Goal: Information Seeking & Learning: Learn about a topic

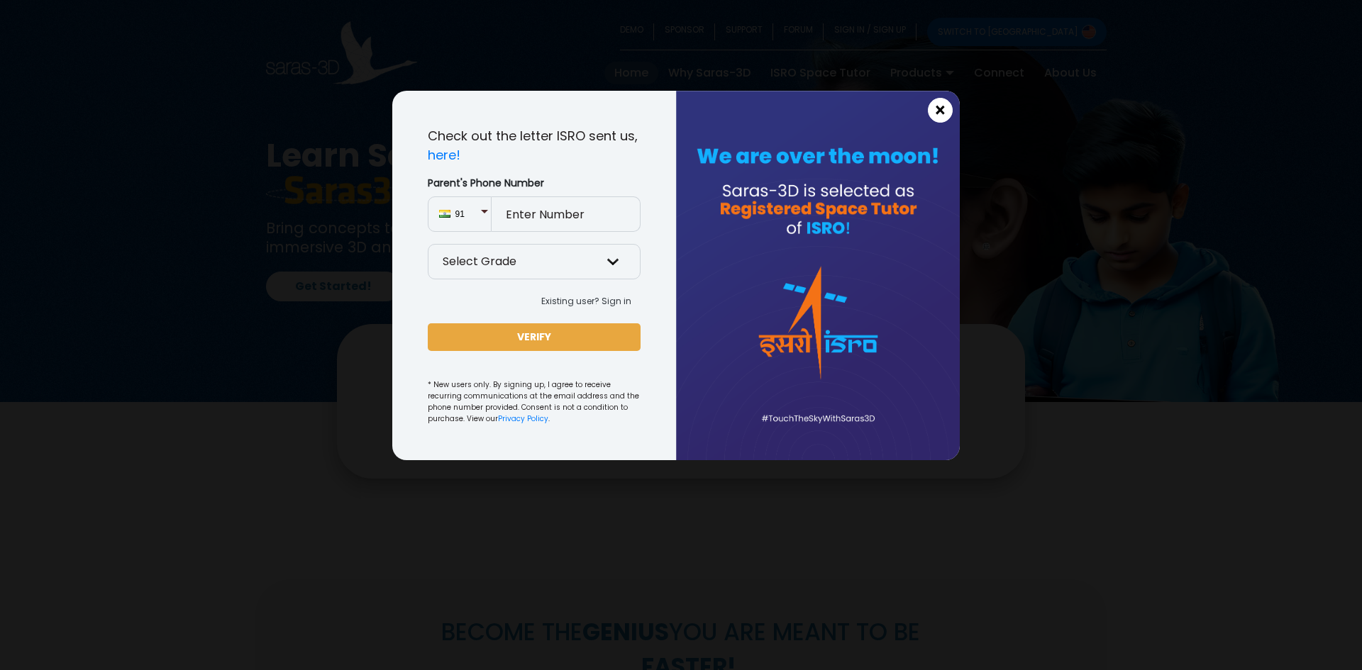
click at [933, 104] on button "×" at bounding box center [940, 110] width 25 height 25
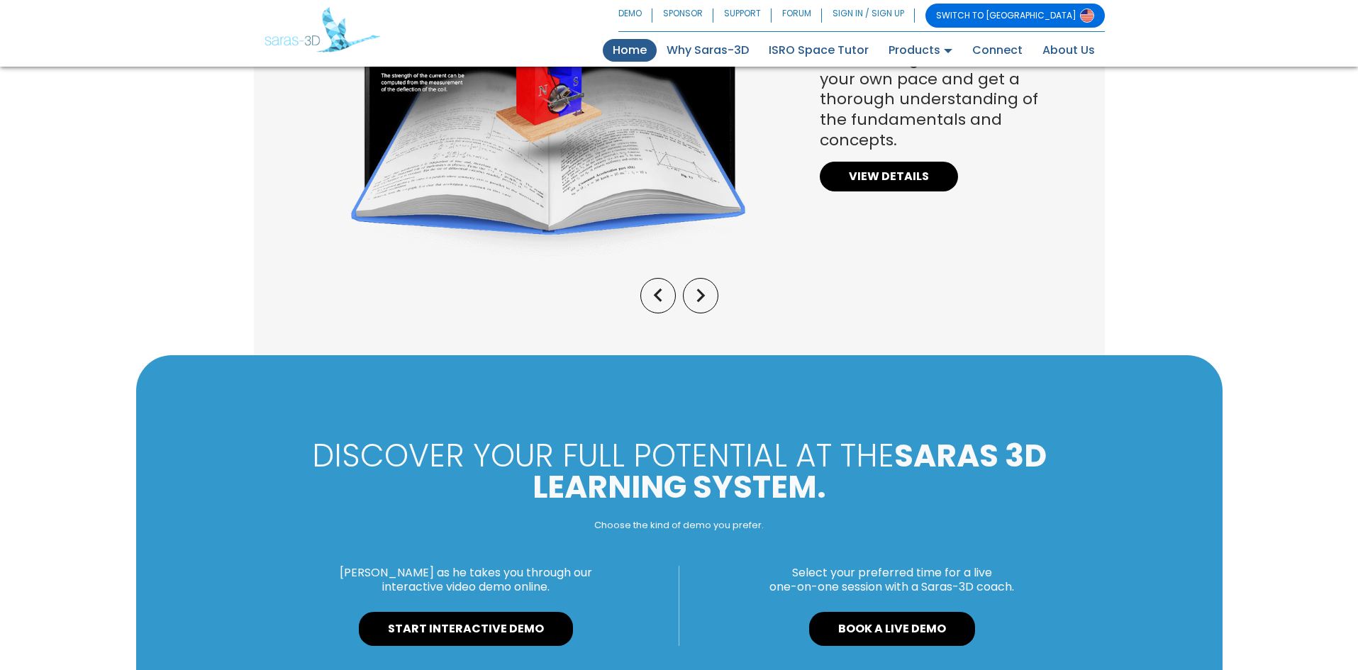
scroll to position [1064, 0]
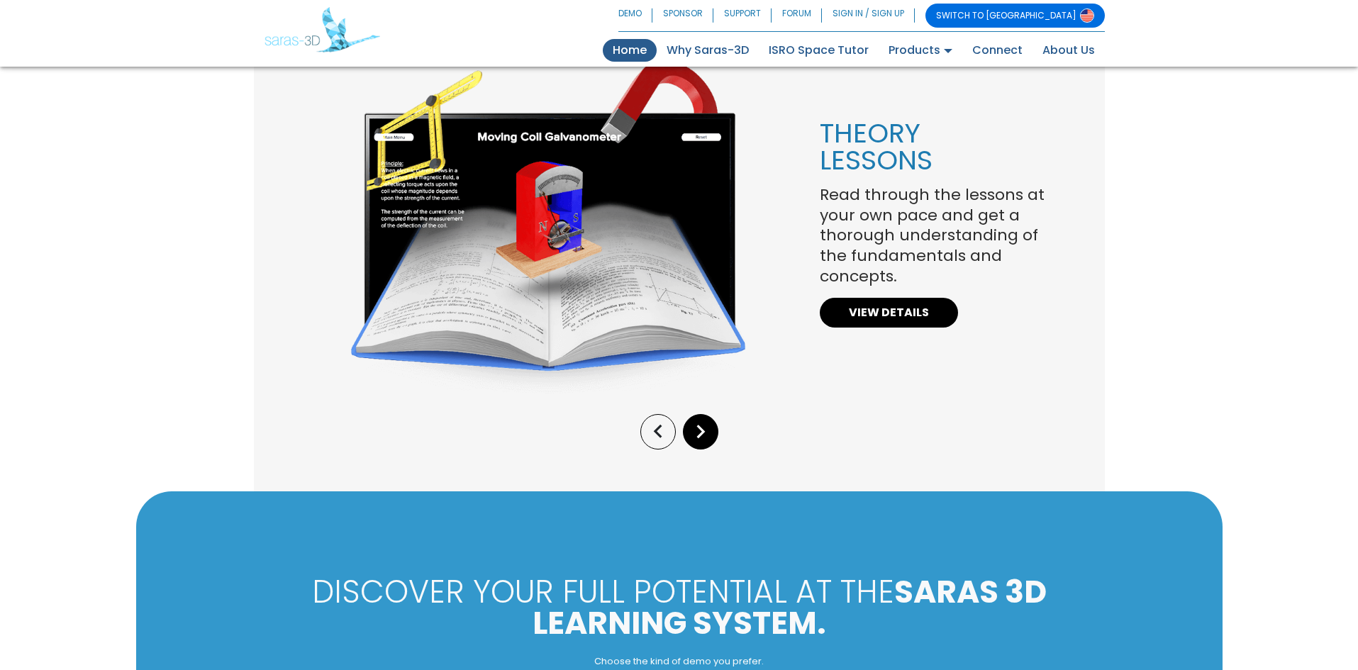
click at [715, 431] on button "keyboard_arrow_right" at bounding box center [700, 431] width 35 height 35
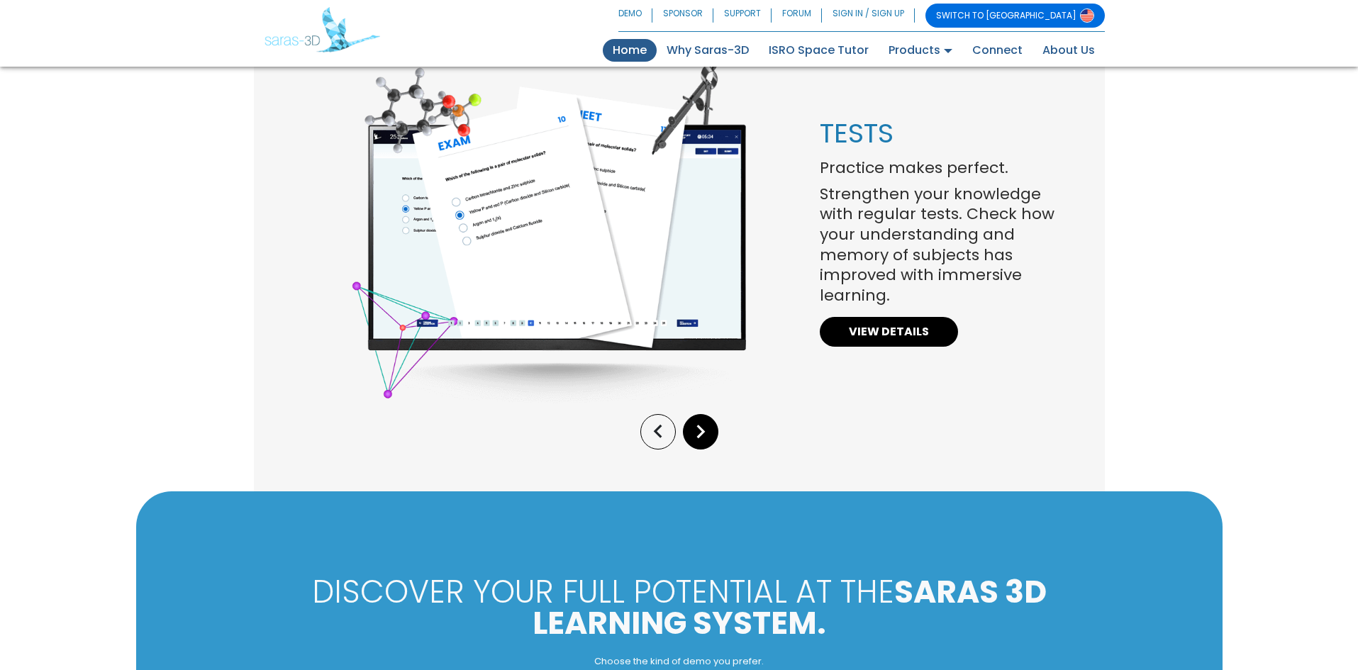
click at [715, 431] on button "keyboard_arrow_right" at bounding box center [700, 431] width 35 height 35
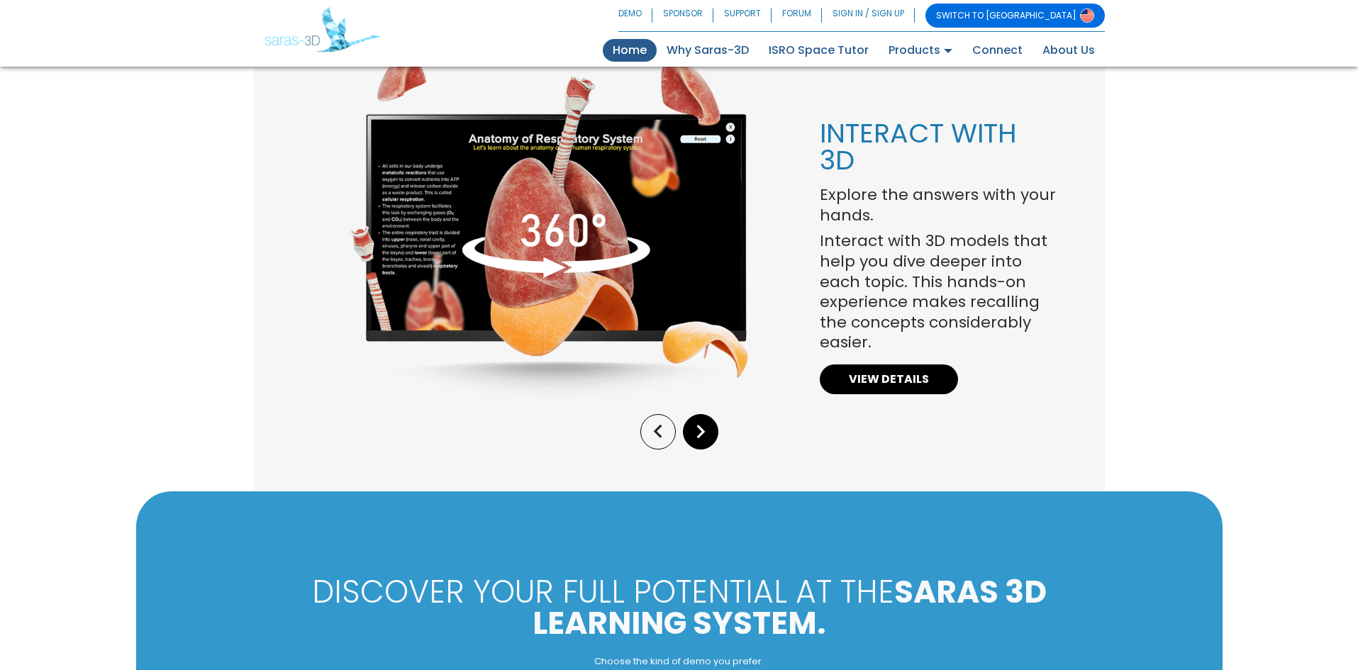
click at [715, 431] on button "keyboard_arrow_right" at bounding box center [700, 431] width 35 height 35
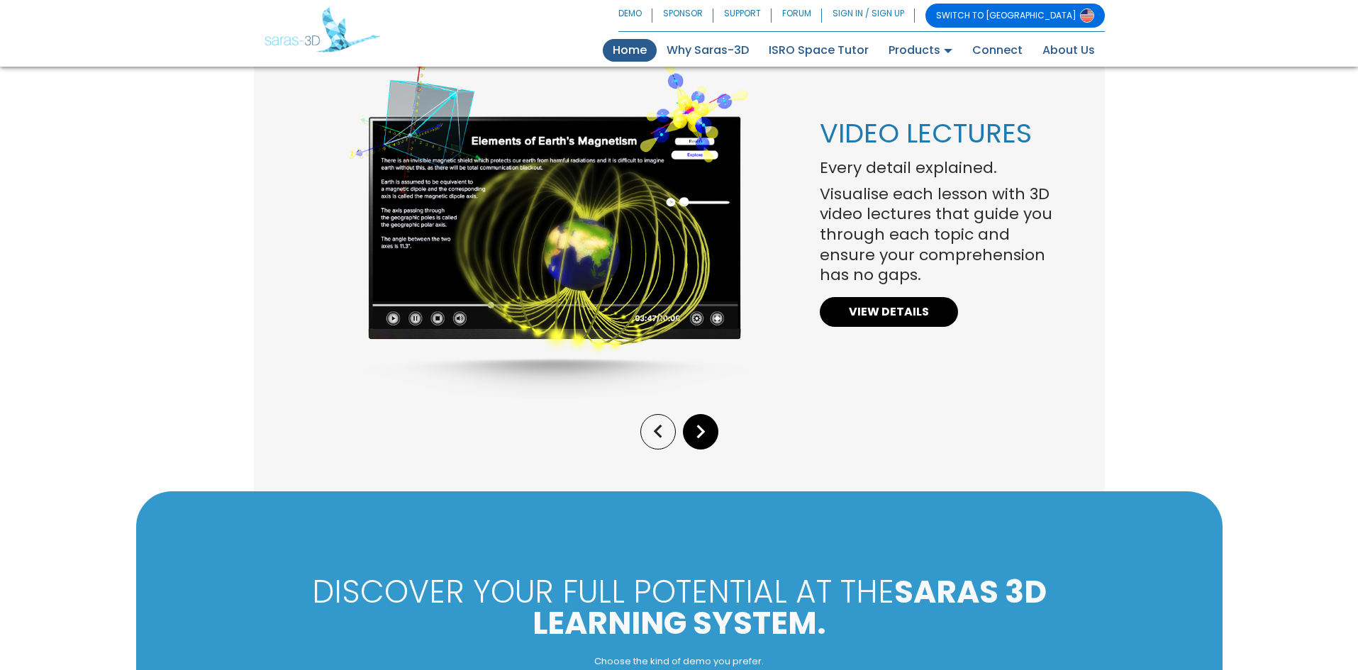
click at [715, 431] on button "keyboard_arrow_right" at bounding box center [700, 431] width 35 height 35
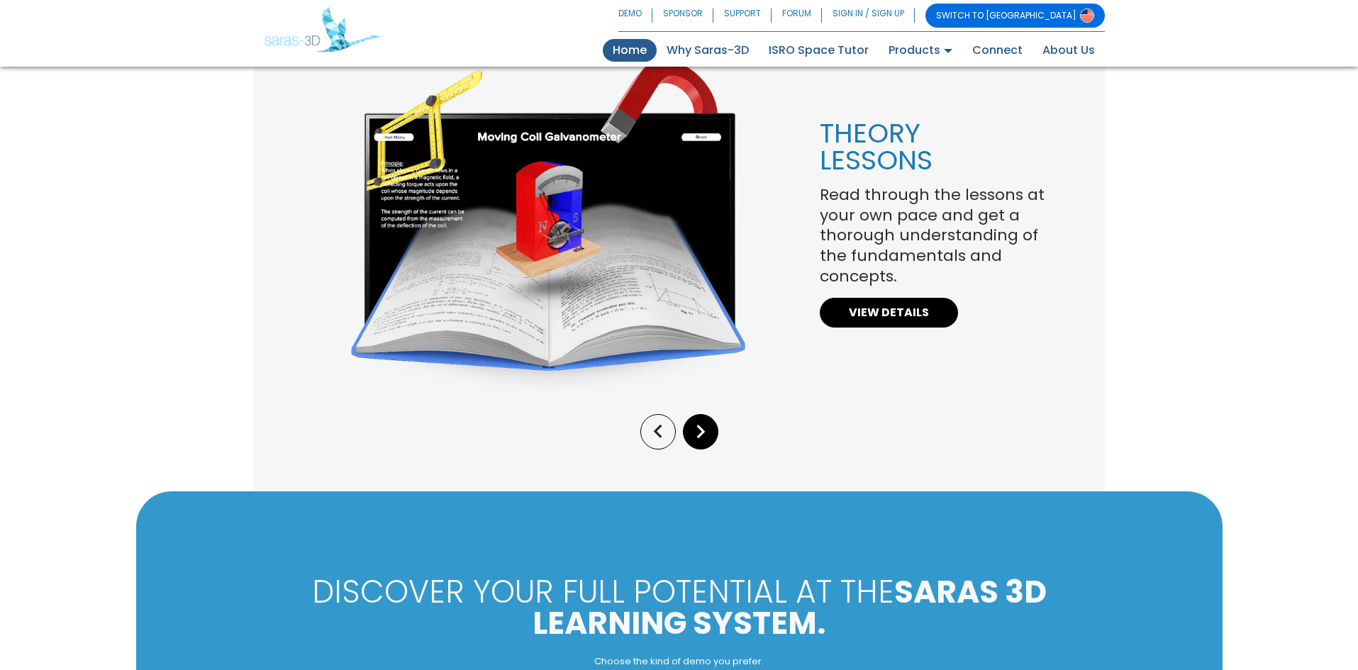
click at [715, 431] on button "keyboard_arrow_right" at bounding box center [700, 431] width 35 height 35
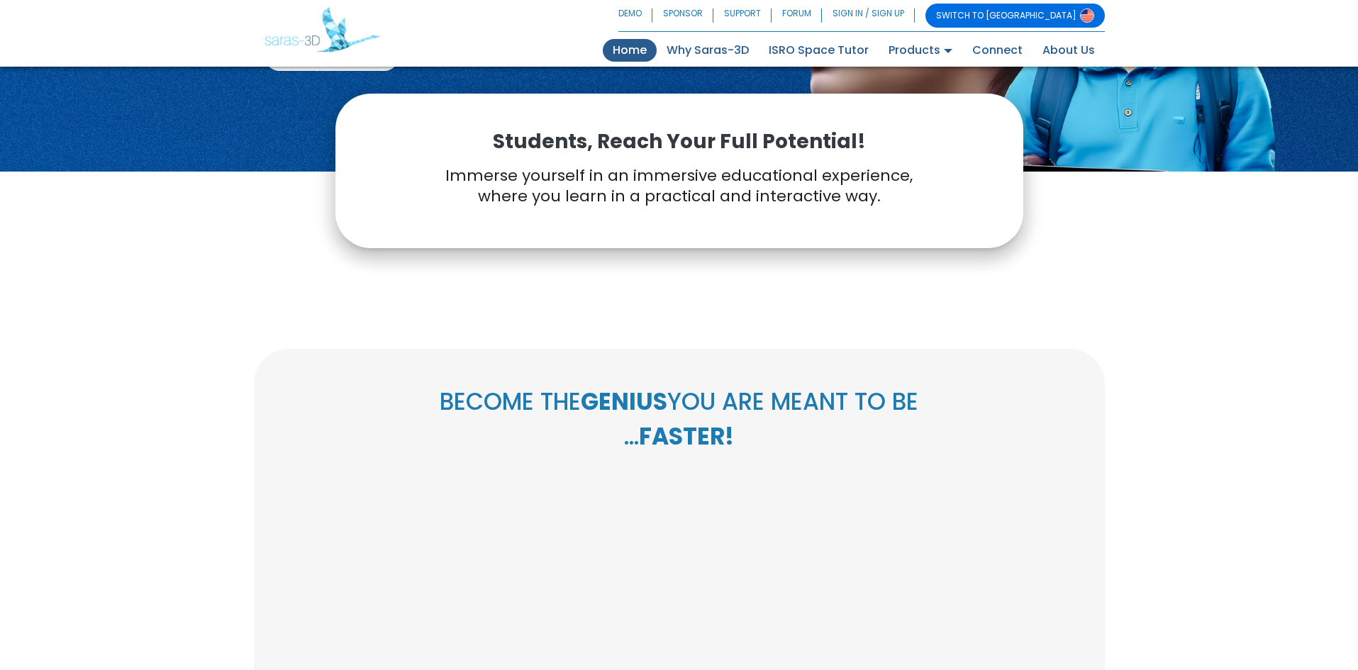
scroll to position [0, 0]
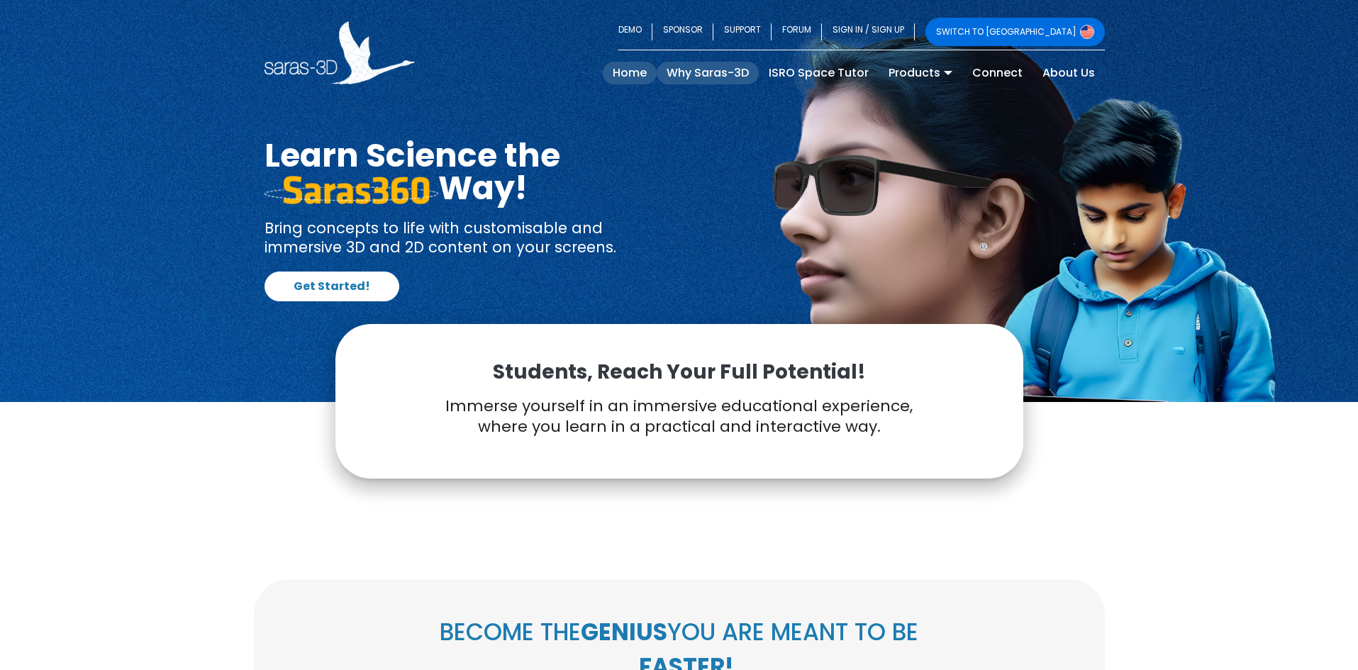
click at [703, 65] on link "Why Saras-3D" at bounding box center [708, 73] width 102 height 23
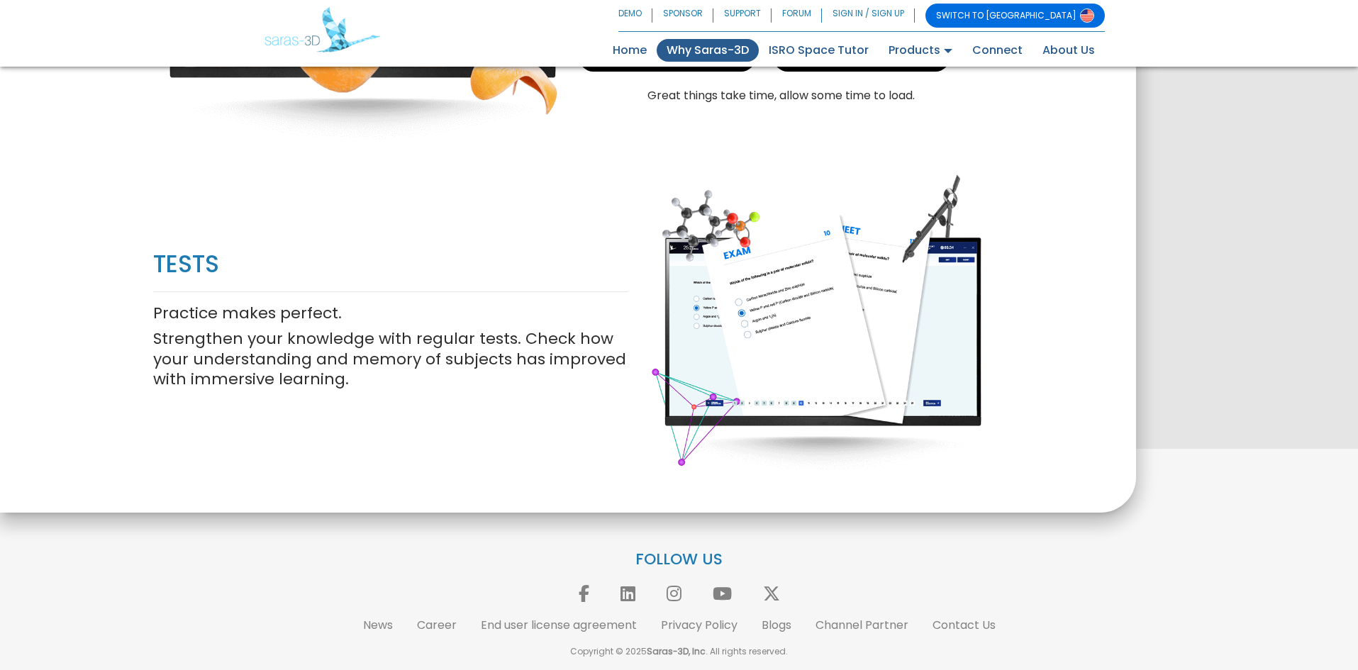
scroll to position [2068, 0]
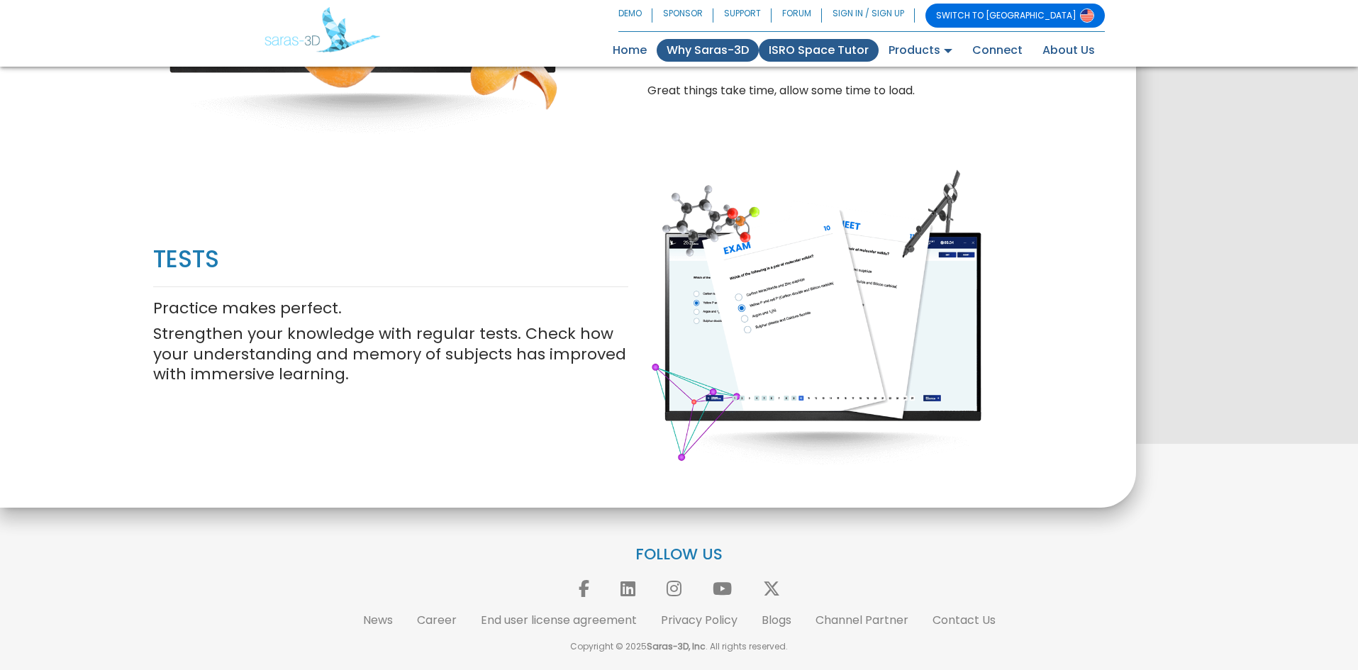
click at [803, 60] on link "ISRO Space Tutor" at bounding box center [819, 50] width 120 height 23
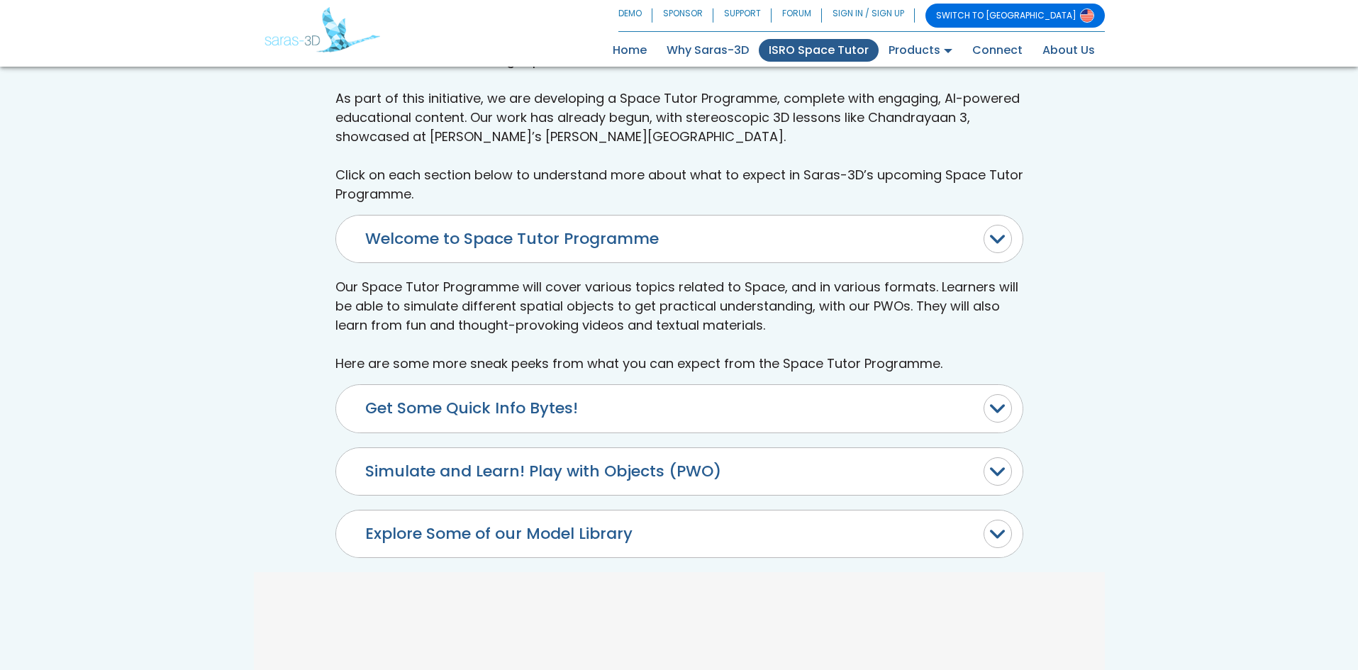
scroll to position [567, 0]
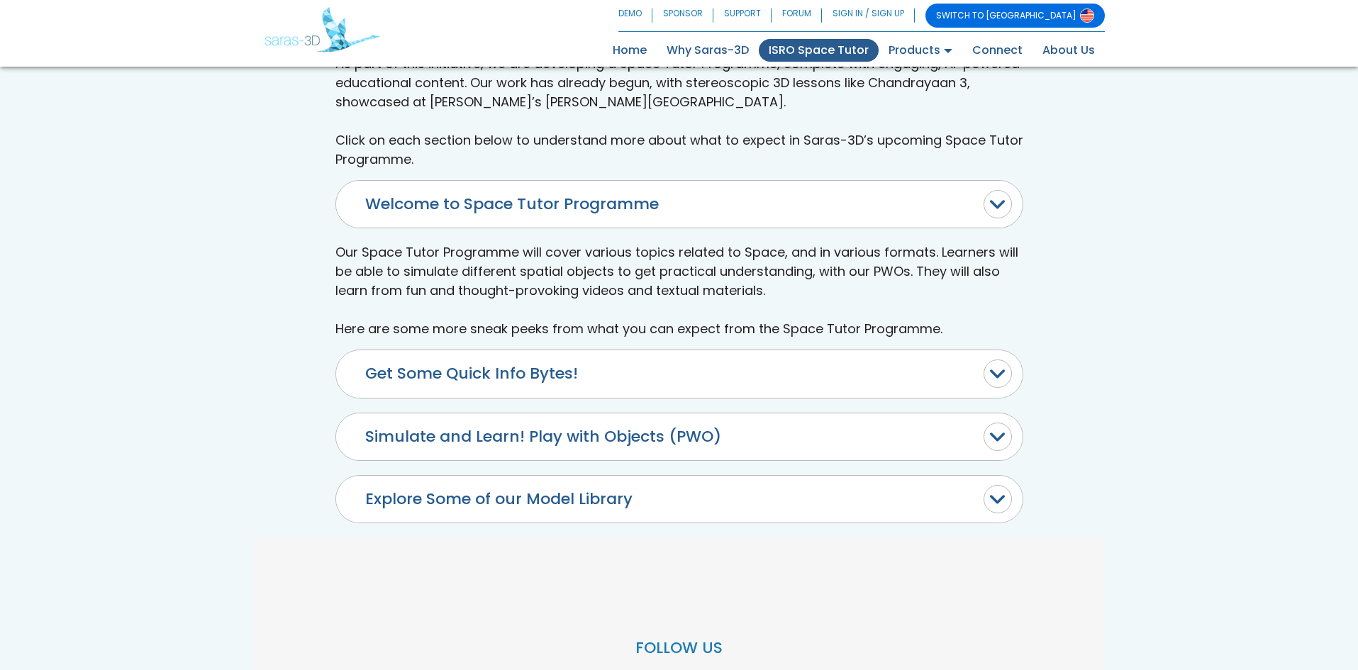
click at [729, 213] on button "Welcome to Space Tutor Programme" at bounding box center [679, 204] width 687 height 47
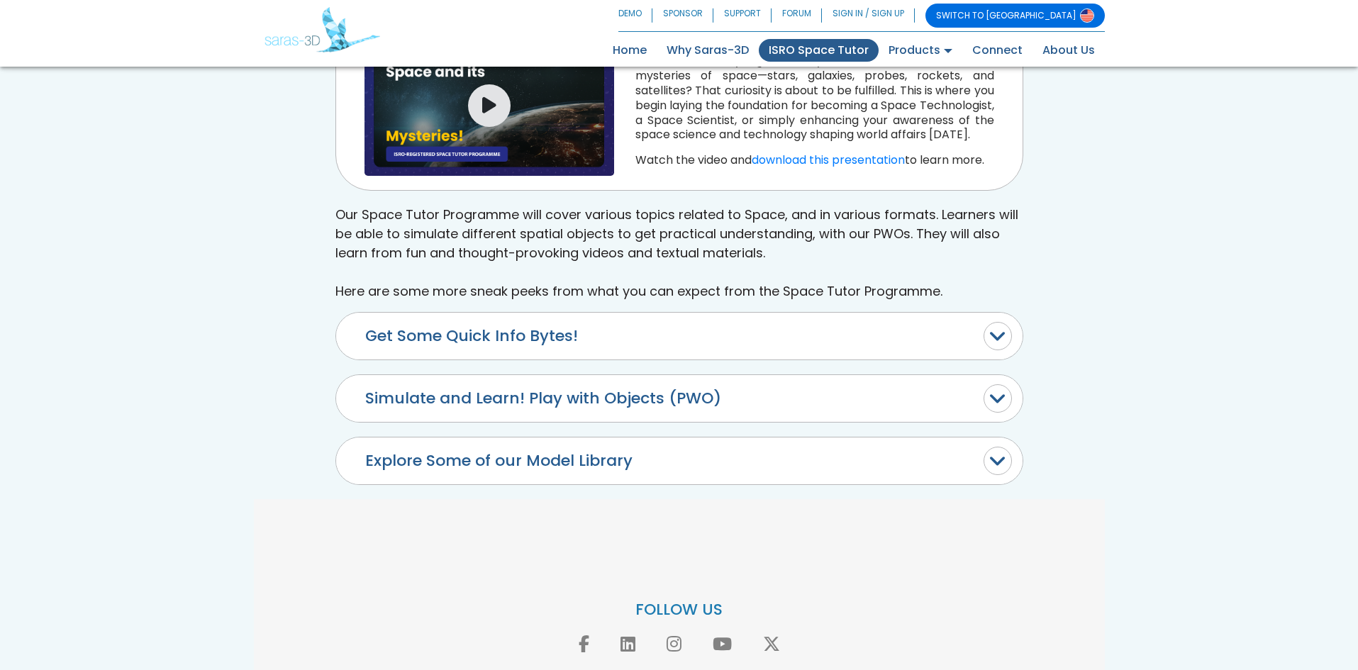
scroll to position [780, 0]
click at [716, 343] on button "Get Some Quick Info Bytes!" at bounding box center [679, 334] width 687 height 47
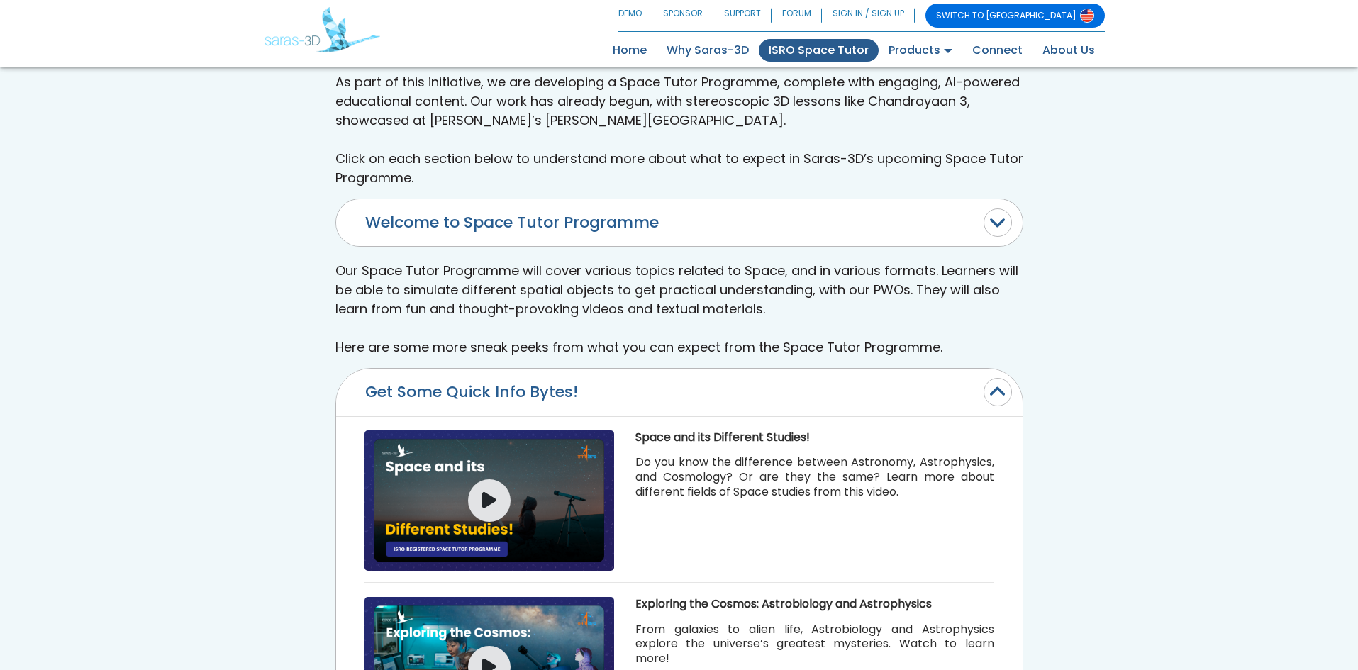
scroll to position [426, 0]
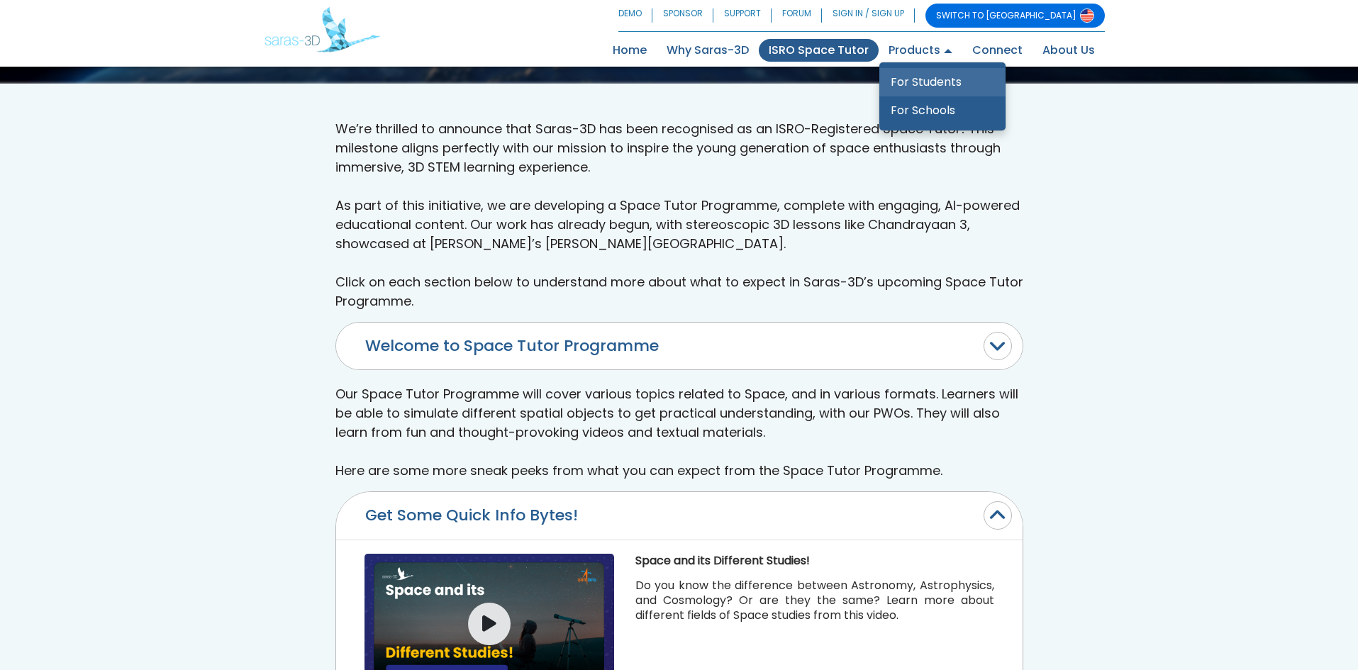
click at [935, 75] on link "For Students" at bounding box center [943, 82] width 126 height 28
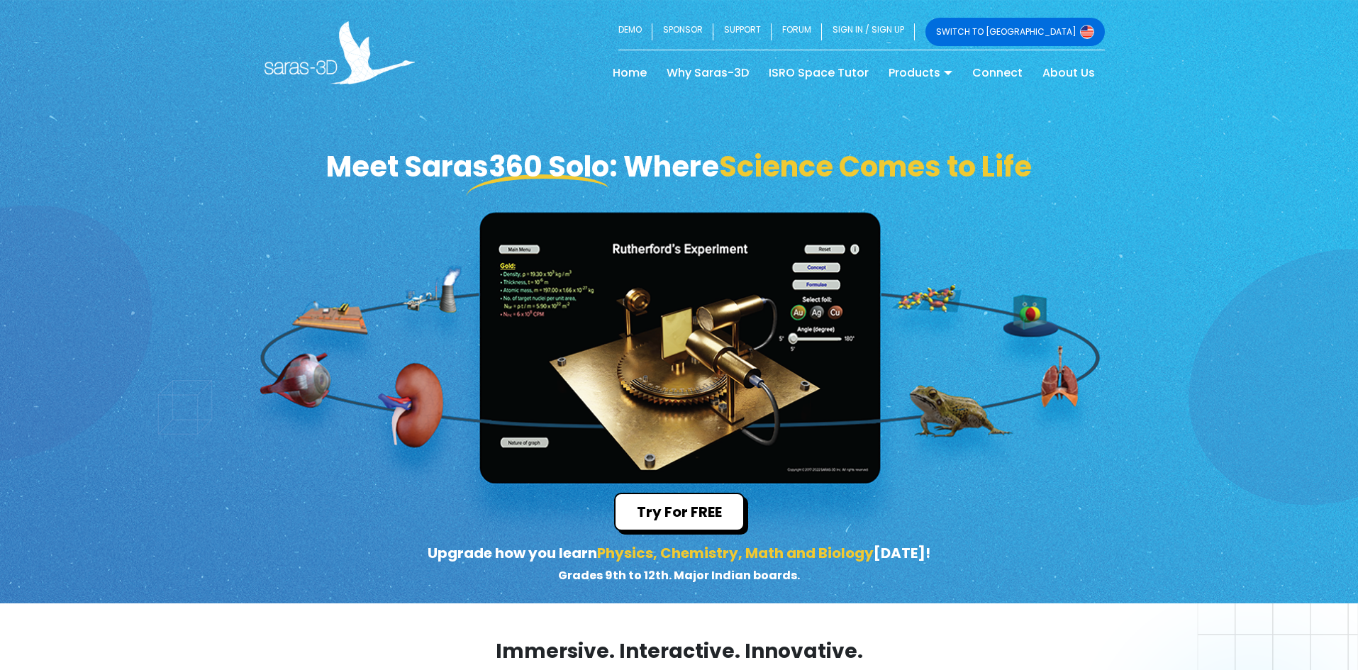
drag, startPoint x: 1049, startPoint y: 411, endPoint x: 950, endPoint y: 431, distance: 101.3
click at [950, 431] on div "Meet Saras360 Solo: Where Science Comes to Life Try For FREE Upgrade how you le…" at bounding box center [679, 302] width 1358 height 604
click at [719, 515] on button "Try For FREE" at bounding box center [679, 512] width 131 height 38
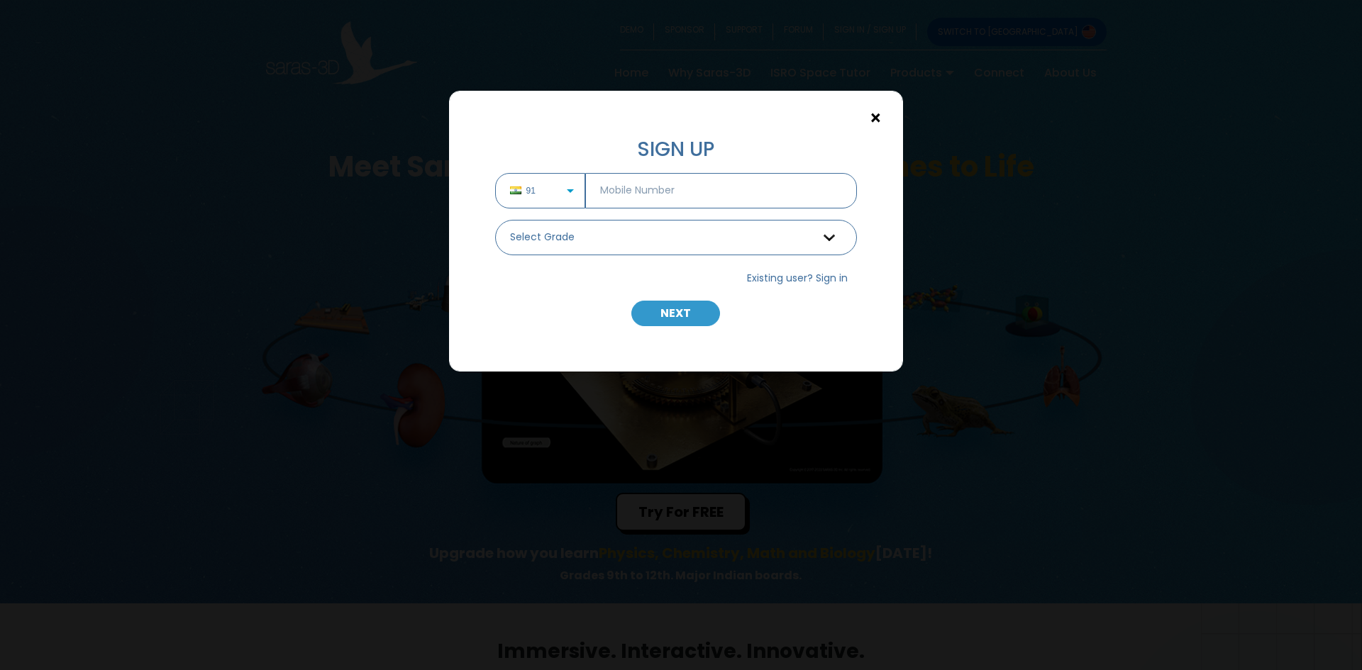
click at [877, 126] on span "×" at bounding box center [876, 118] width 12 height 18
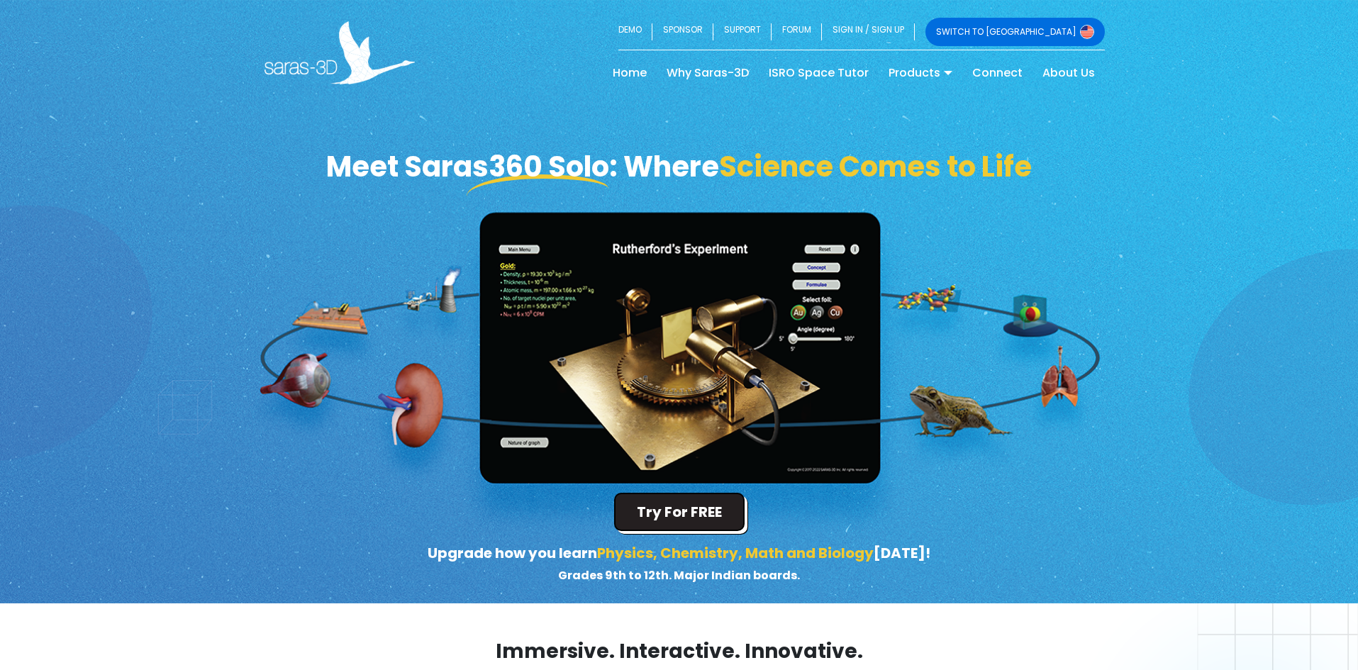
click at [655, 513] on button "Try For FREE" at bounding box center [679, 512] width 131 height 38
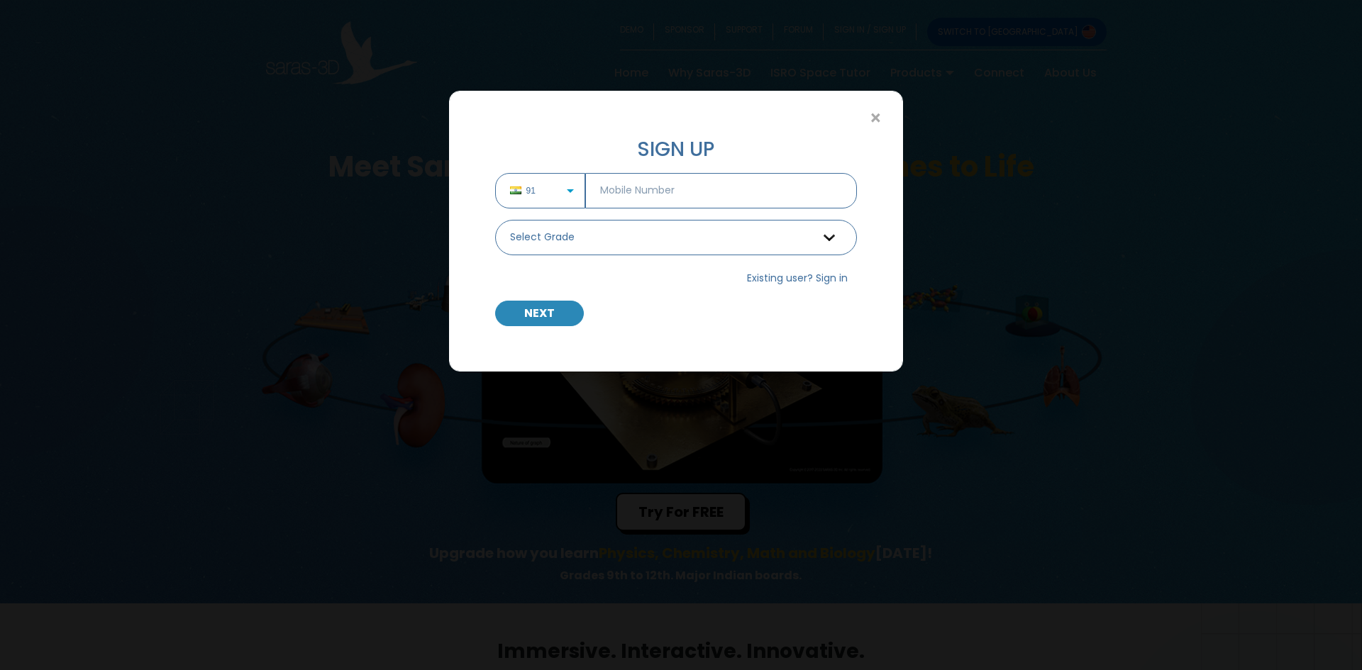
click at [554, 301] on button "NEXT" at bounding box center [539, 314] width 89 height 26
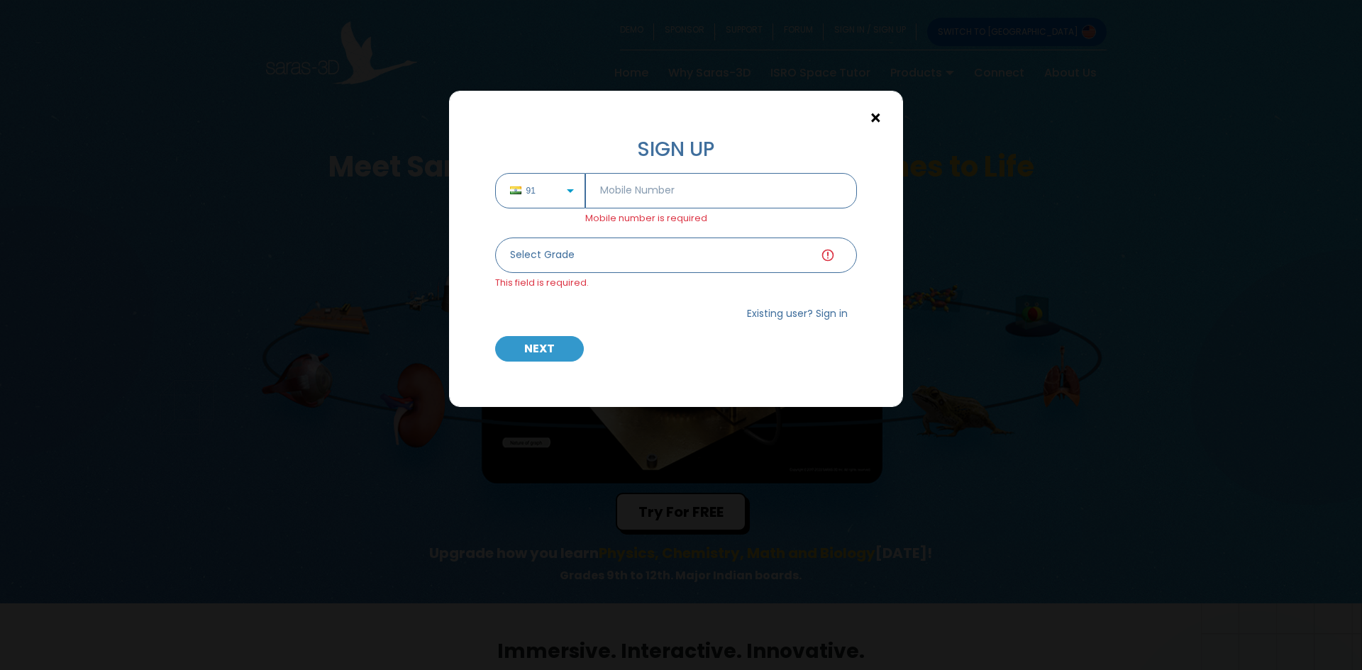
click at [880, 113] on span "×" at bounding box center [876, 118] width 12 height 18
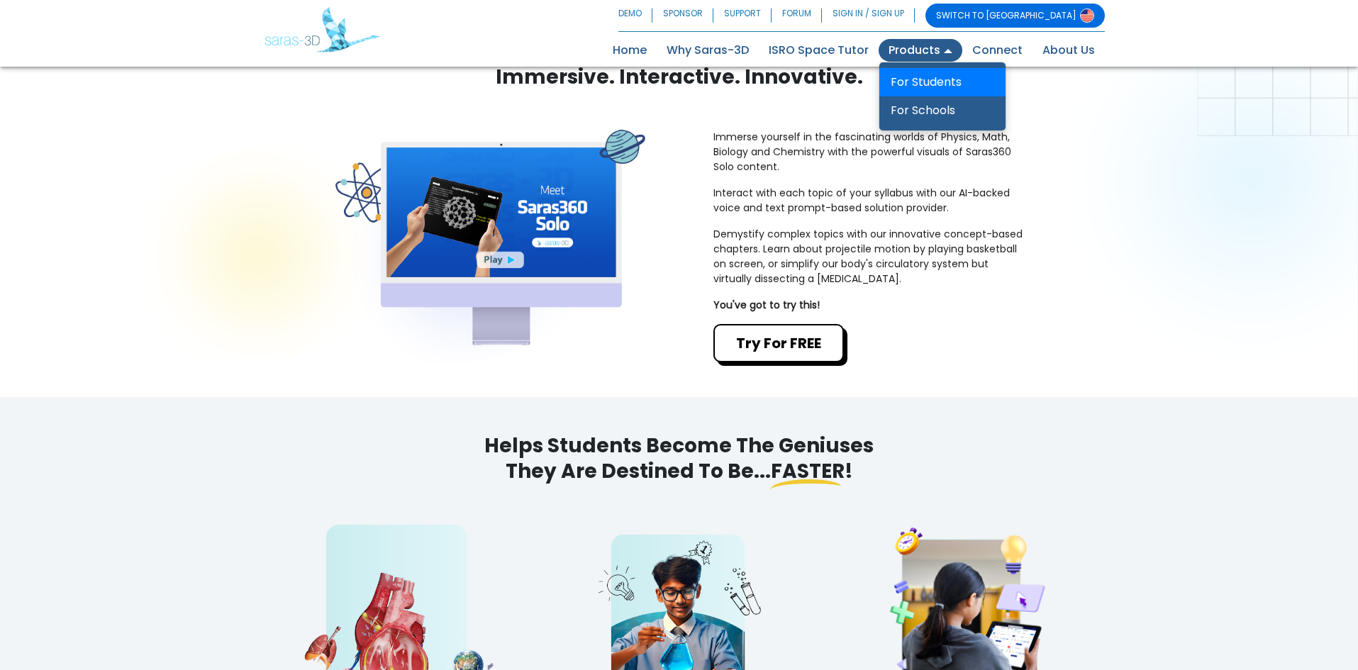
scroll to position [497, 0]
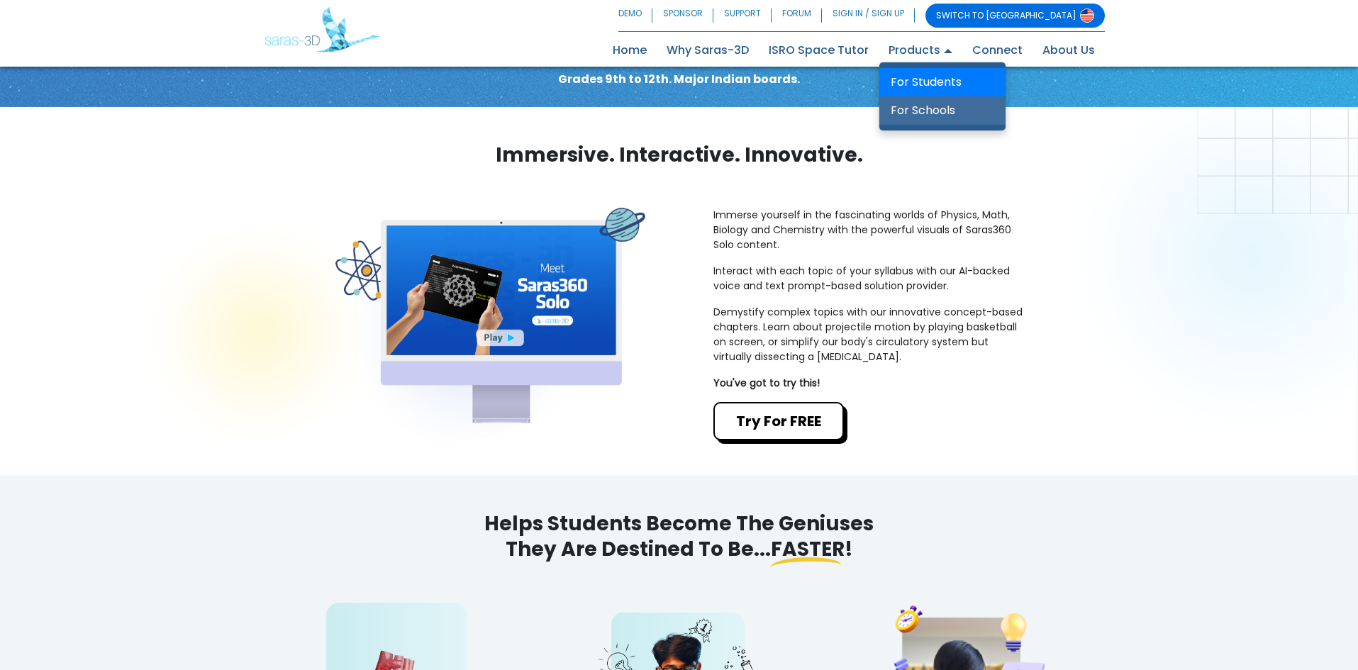
click at [927, 101] on link "For Schools" at bounding box center [943, 110] width 126 height 28
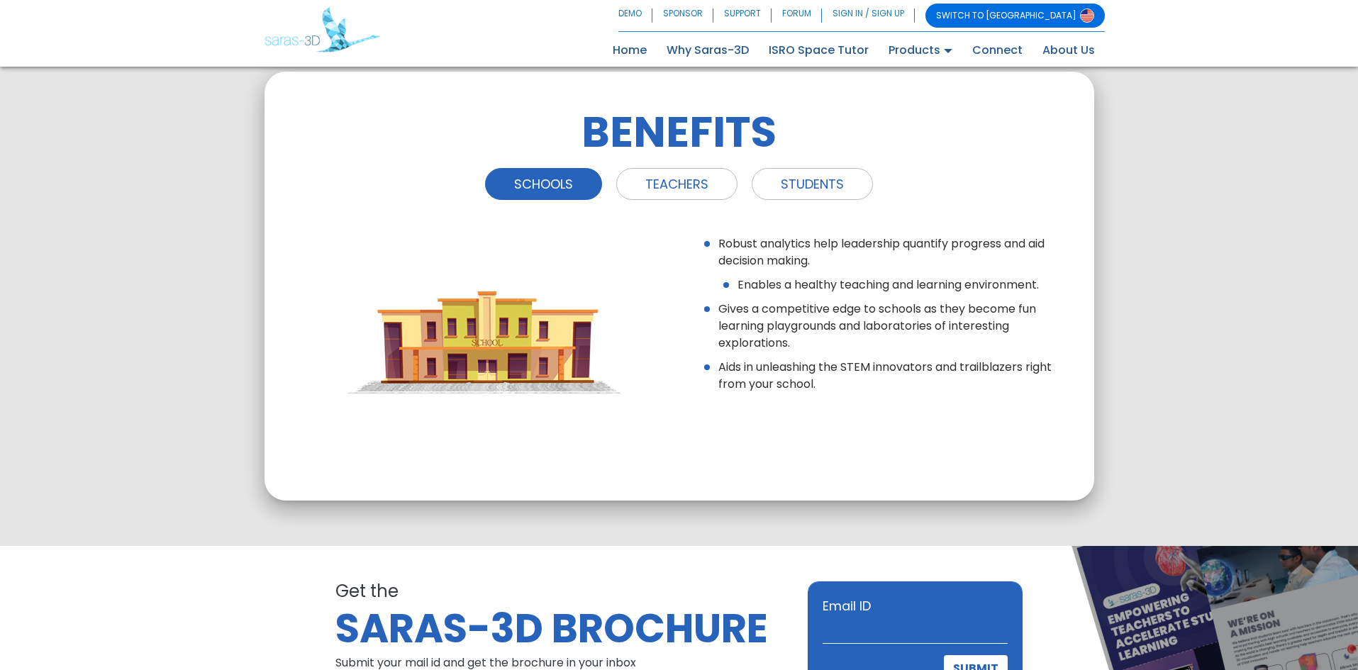
scroll to position [1631, 0]
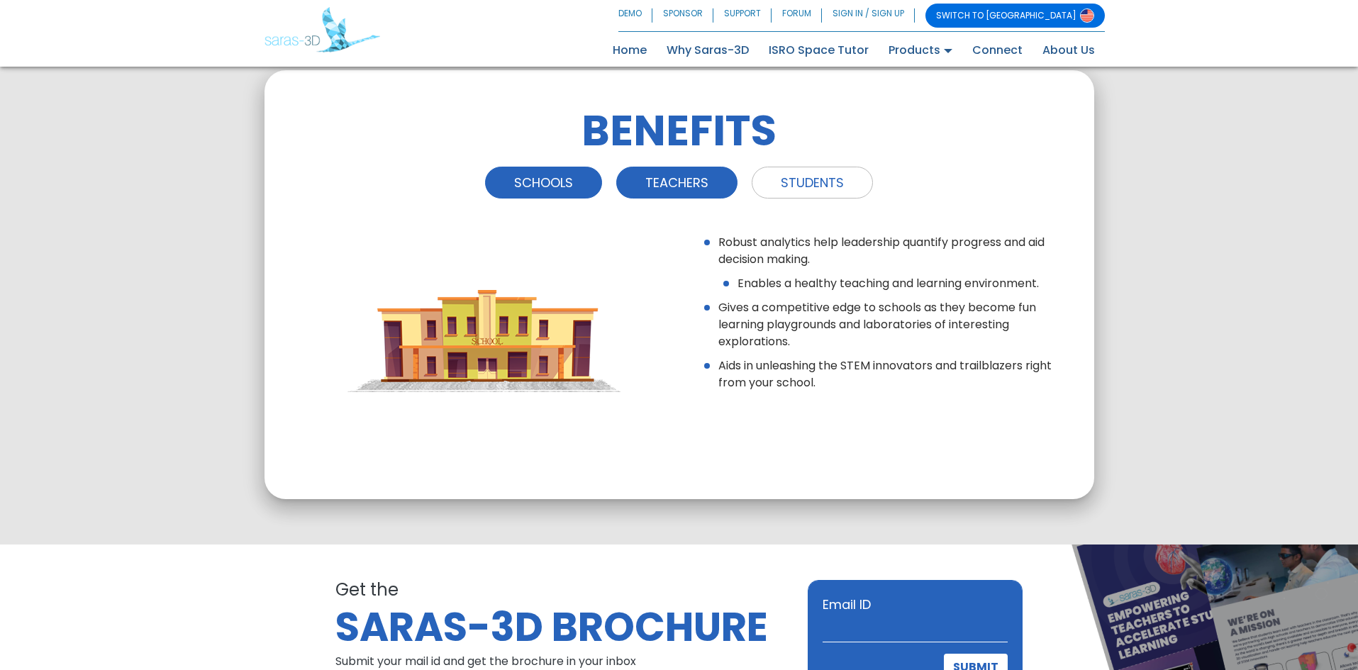
click at [670, 192] on link "TEACHERS" at bounding box center [676, 183] width 121 height 32
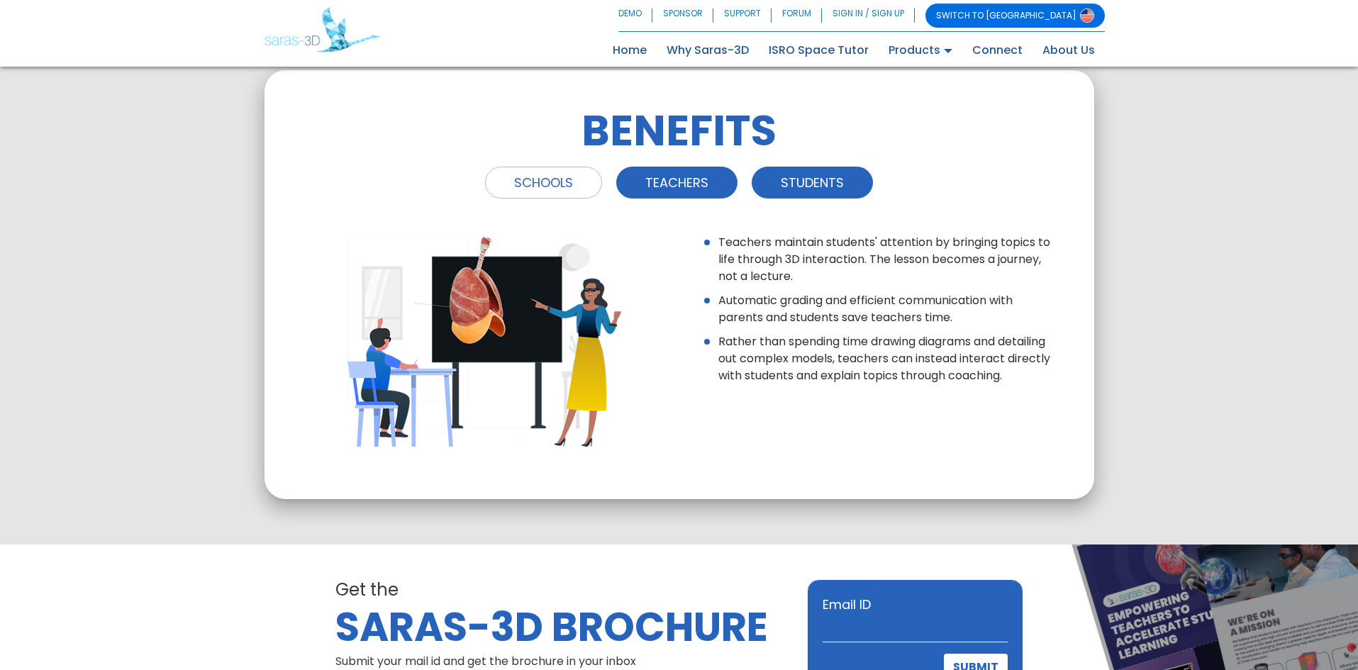
click at [789, 179] on link "STUDENTS" at bounding box center [812, 183] width 121 height 32
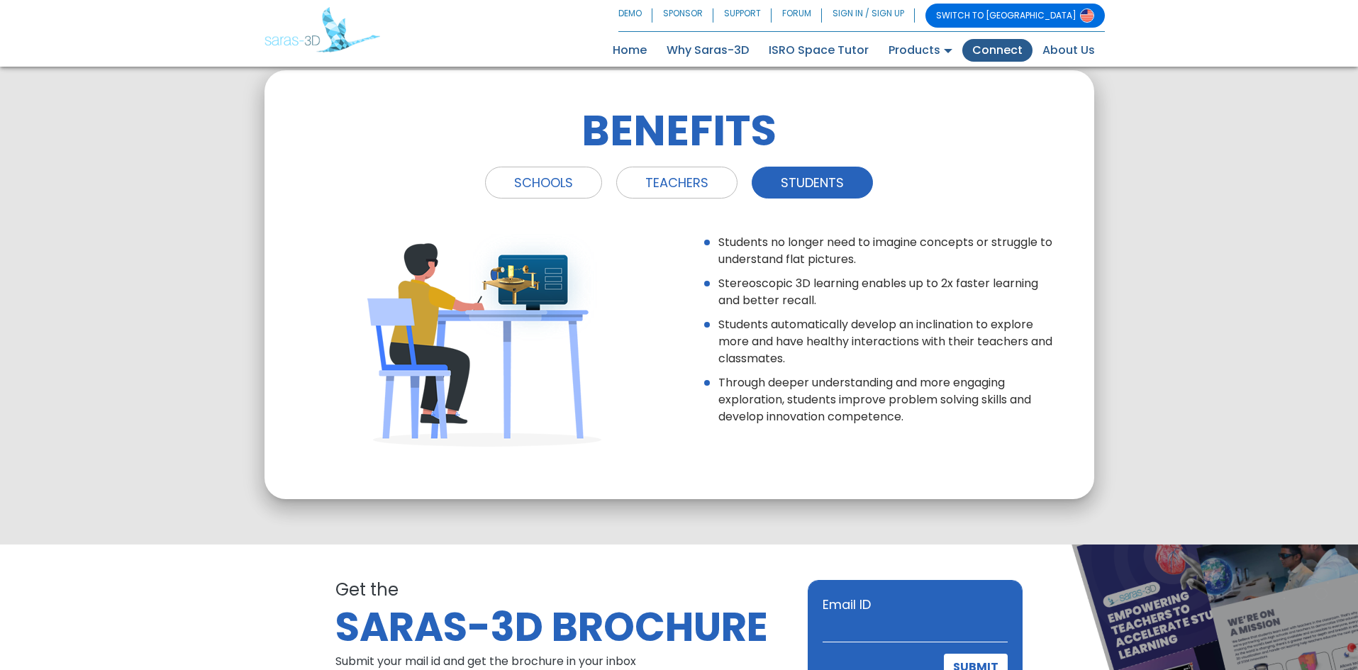
click at [994, 55] on link "Connect" at bounding box center [998, 50] width 70 height 23
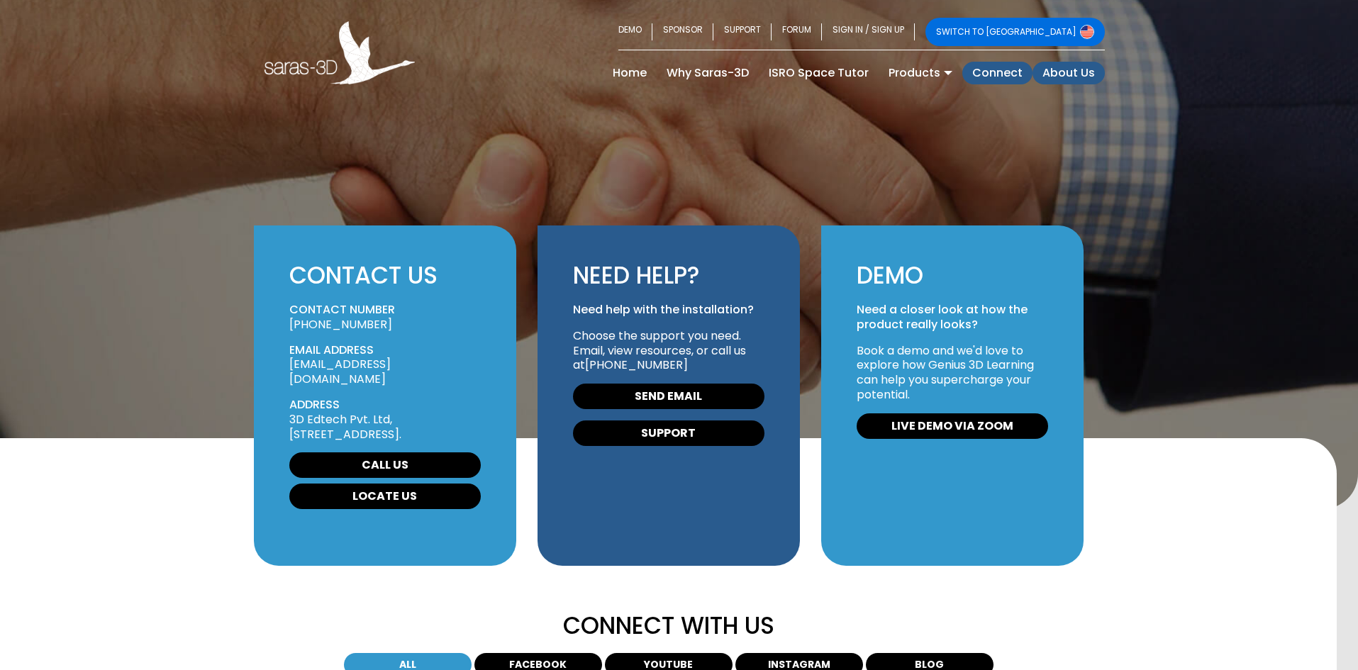
click at [1069, 67] on link "About Us" at bounding box center [1069, 73] width 72 height 23
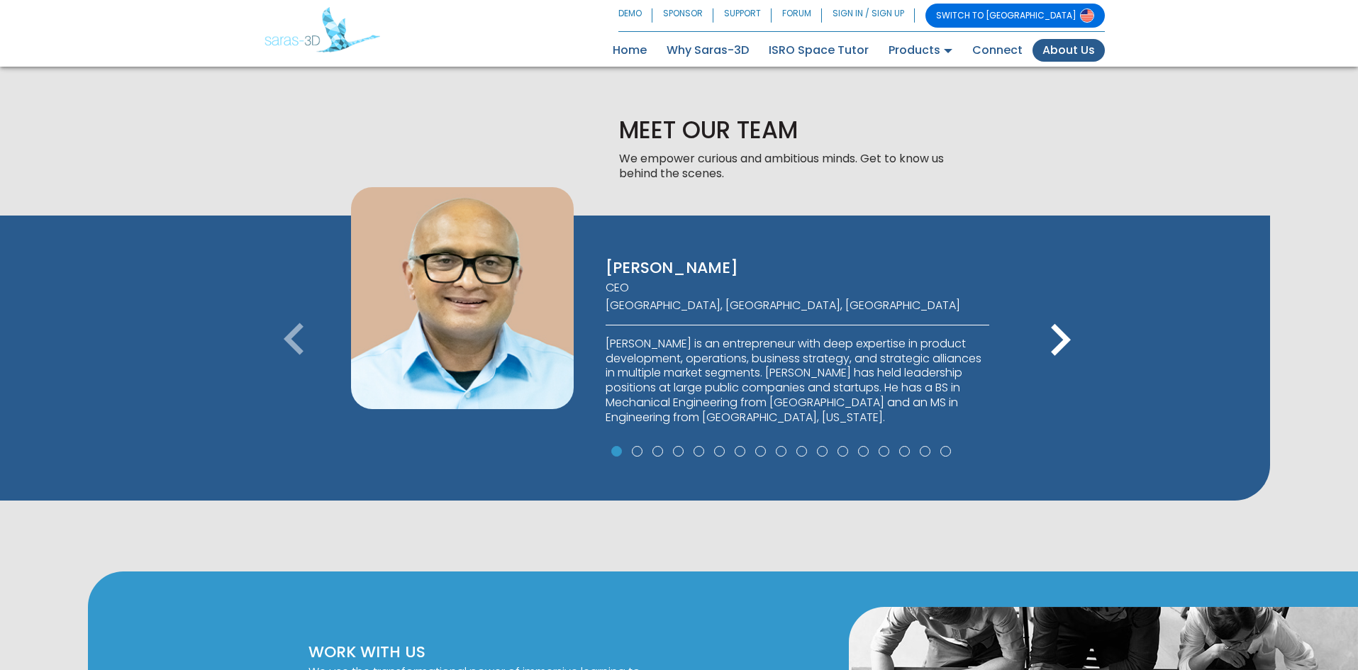
scroll to position [922, 0]
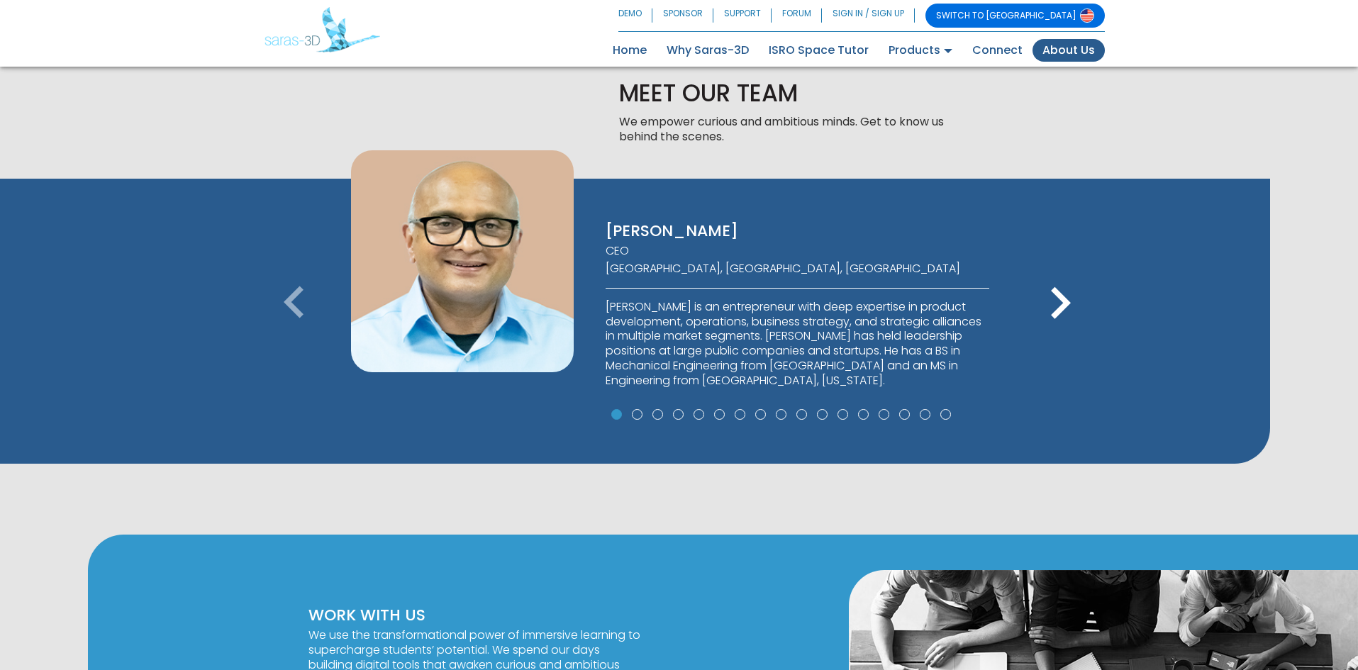
click at [1072, 297] on icon "keyboard_arrow_right" at bounding box center [1061, 304] width 64 height 64
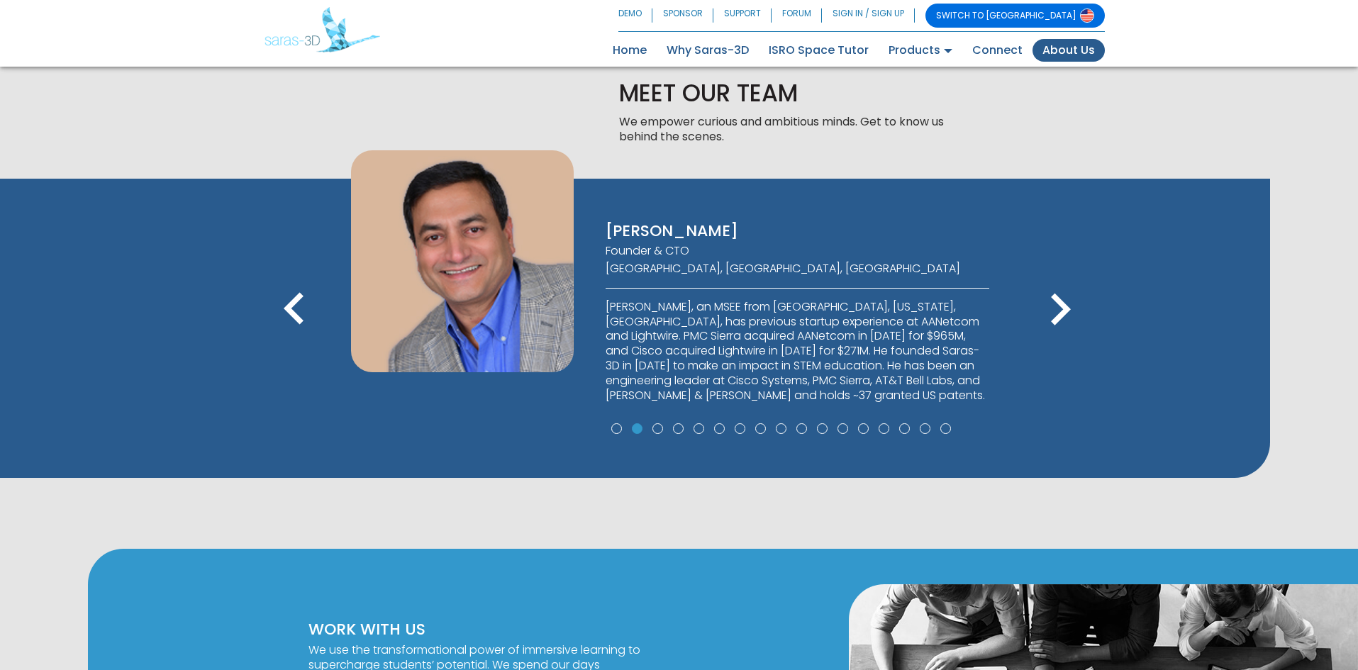
click at [1072, 297] on icon "keyboard_arrow_right" at bounding box center [1061, 310] width 64 height 64
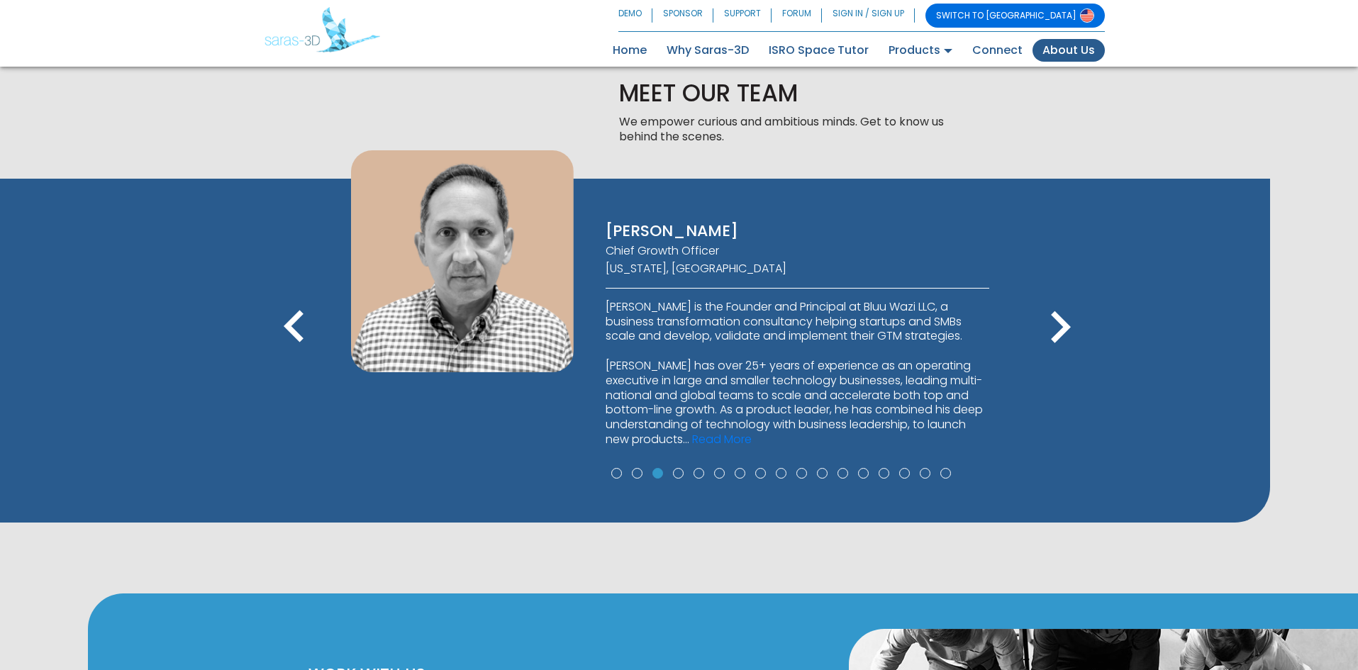
click at [1072, 297] on icon "keyboard_arrow_right" at bounding box center [1061, 328] width 64 height 64
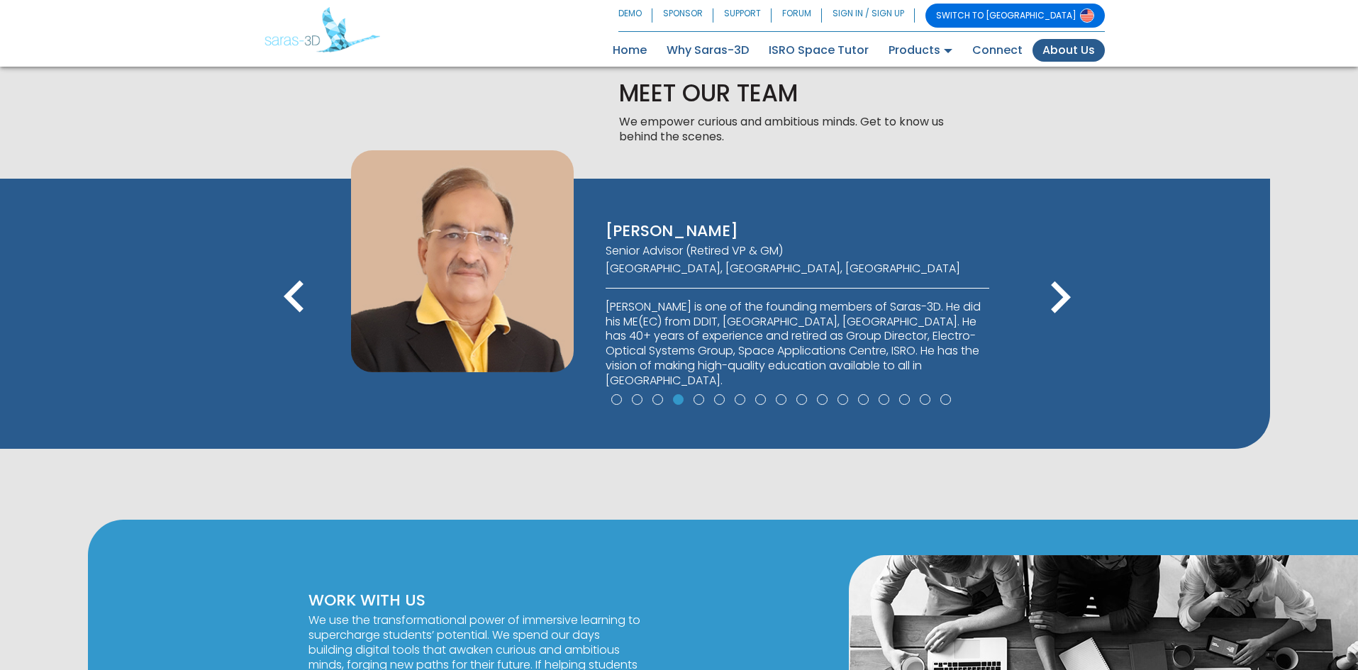
click at [1072, 297] on icon "keyboard_arrow_right" at bounding box center [1061, 298] width 64 height 64
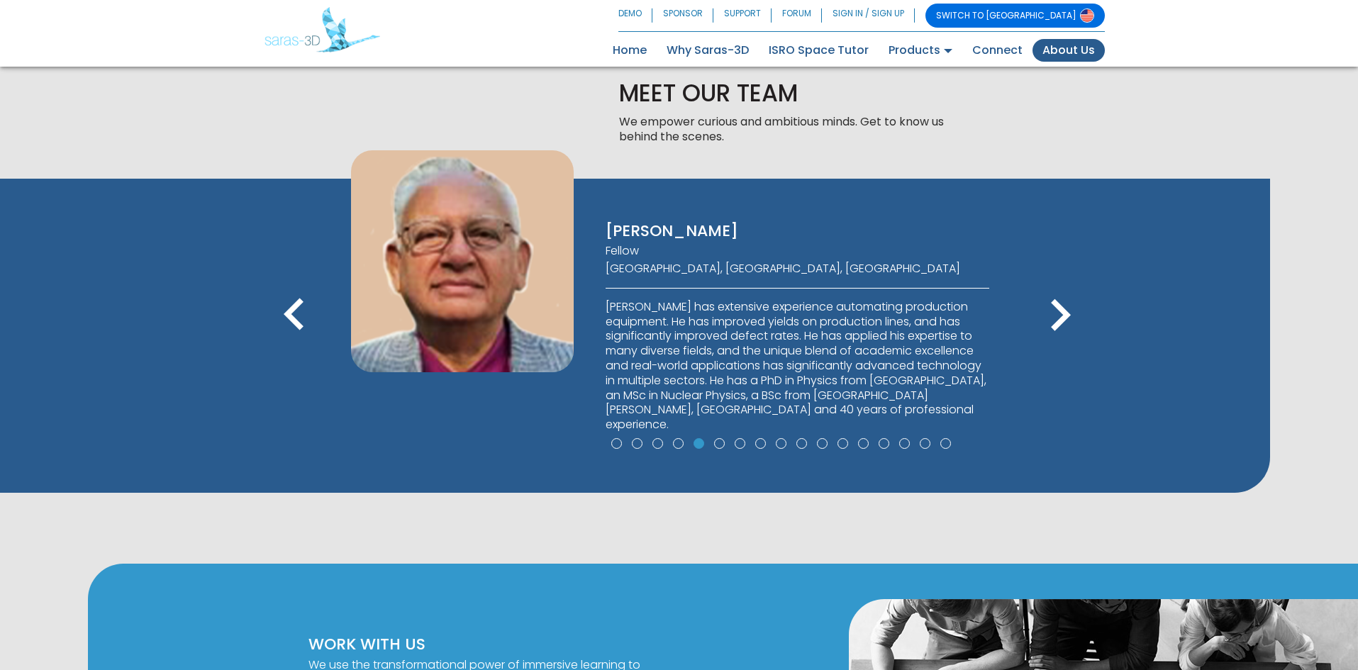
click at [1072, 297] on icon "keyboard_arrow_right" at bounding box center [1061, 316] width 64 height 64
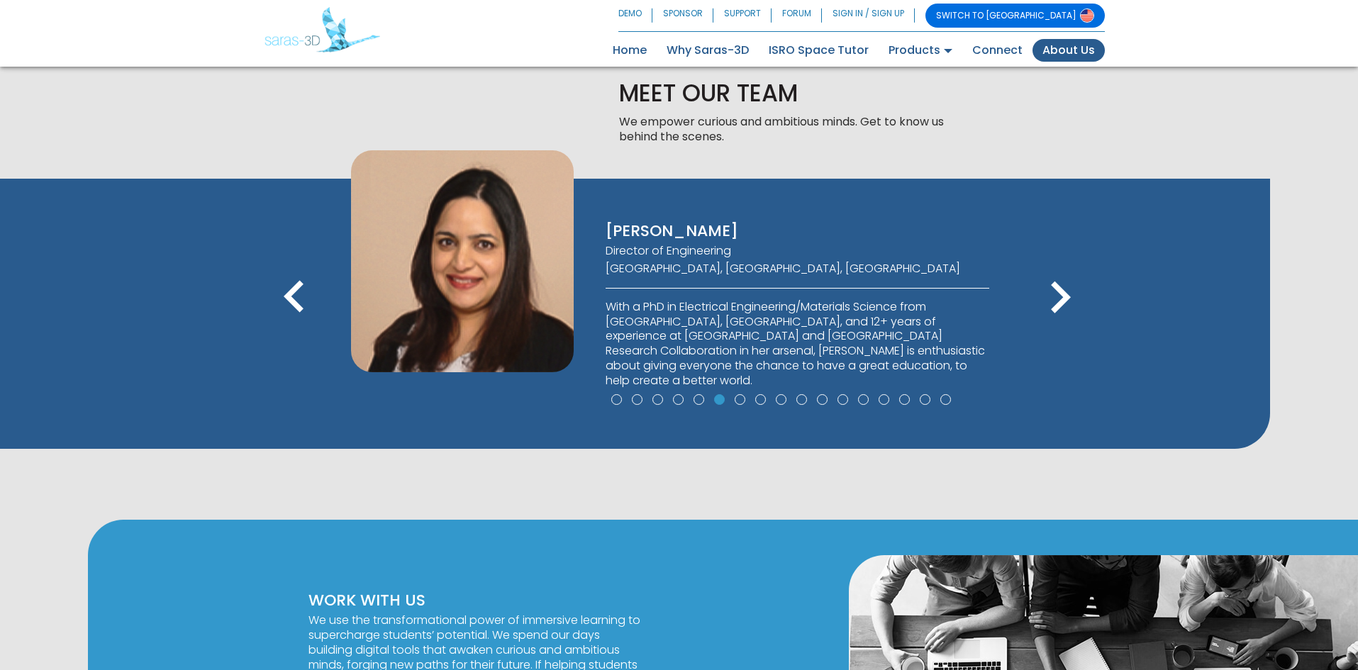
click at [1072, 297] on icon "keyboard_arrow_right" at bounding box center [1061, 298] width 64 height 64
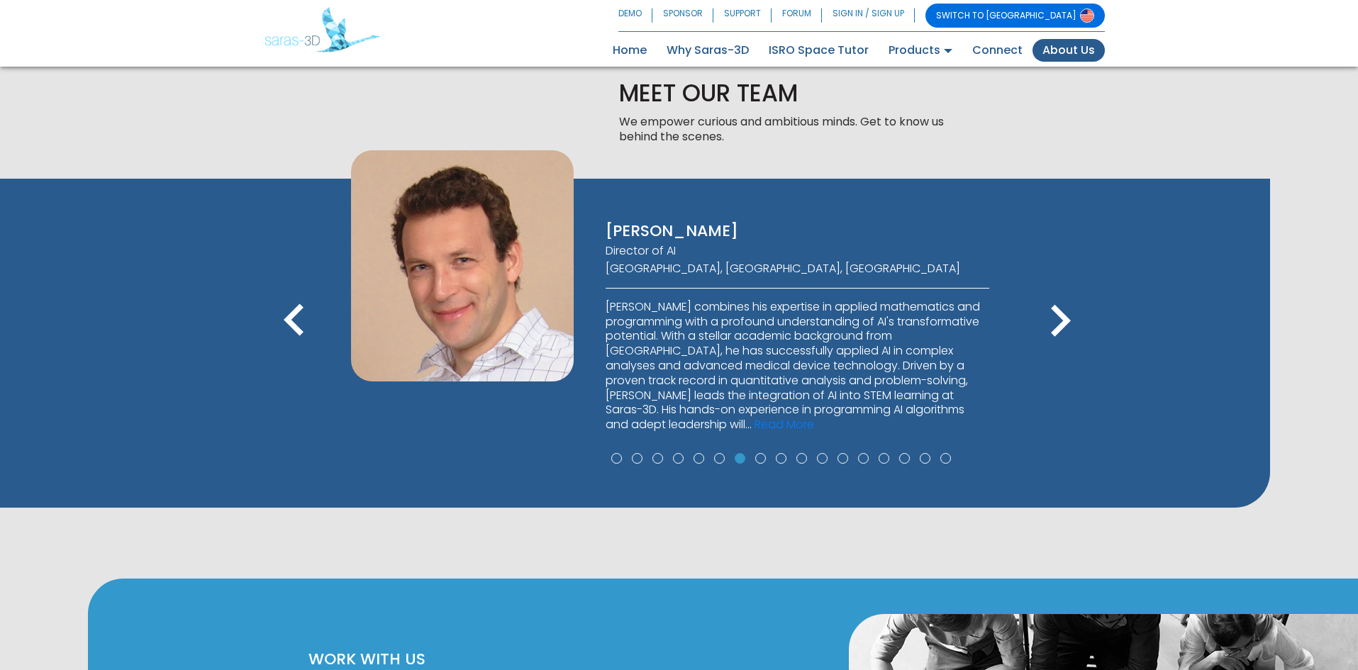
click at [1072, 297] on icon "keyboard_arrow_right" at bounding box center [1061, 321] width 64 height 64
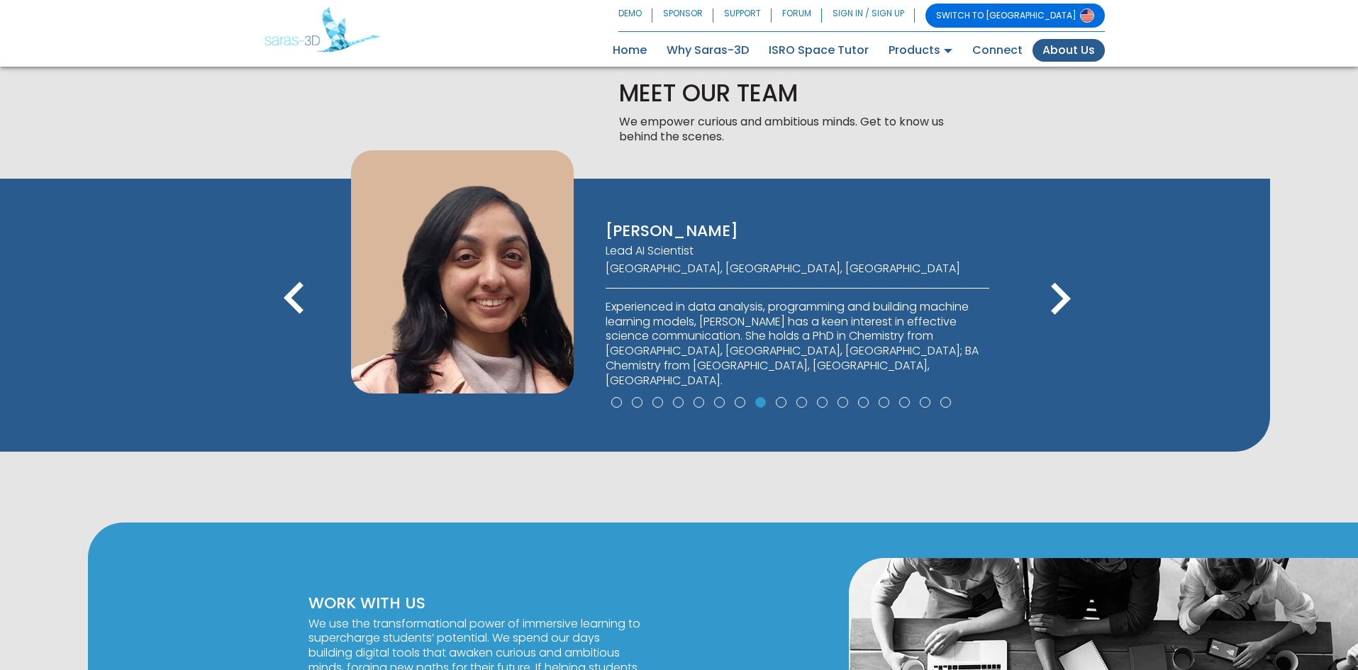
click at [1072, 297] on icon "keyboard_arrow_right" at bounding box center [1061, 299] width 64 height 64
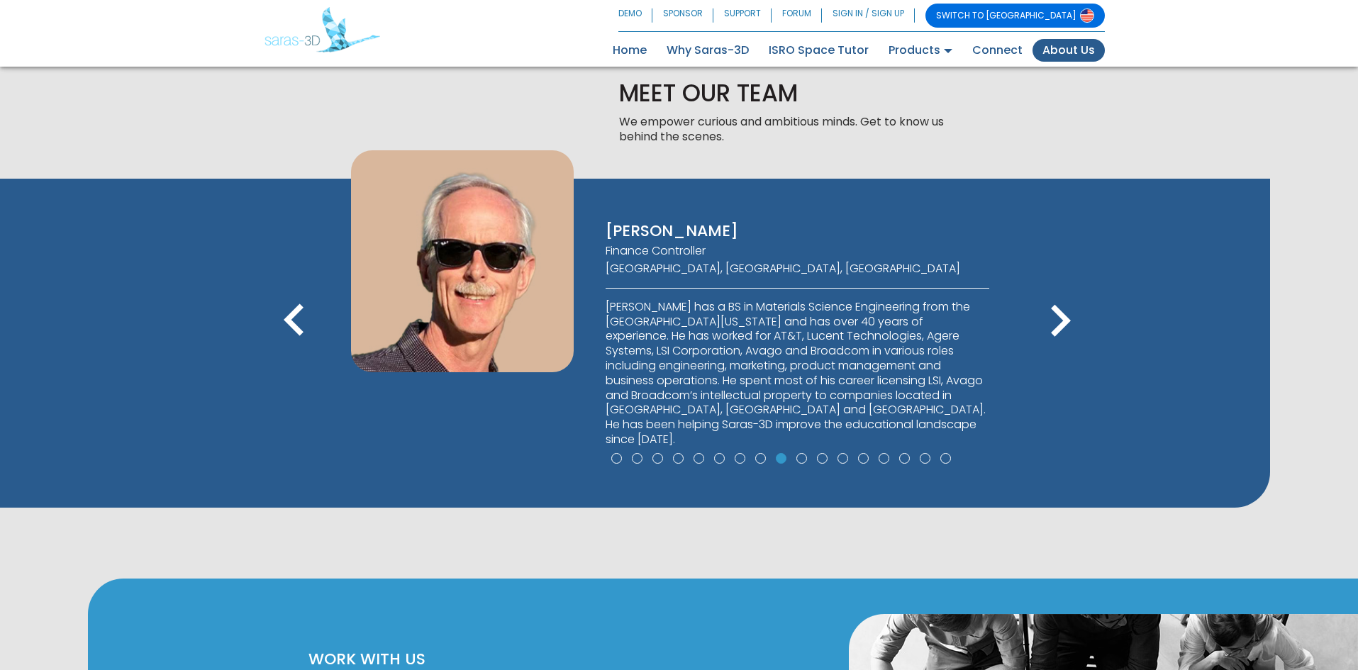
click at [1072, 297] on icon "keyboard_arrow_right" at bounding box center [1061, 321] width 64 height 64
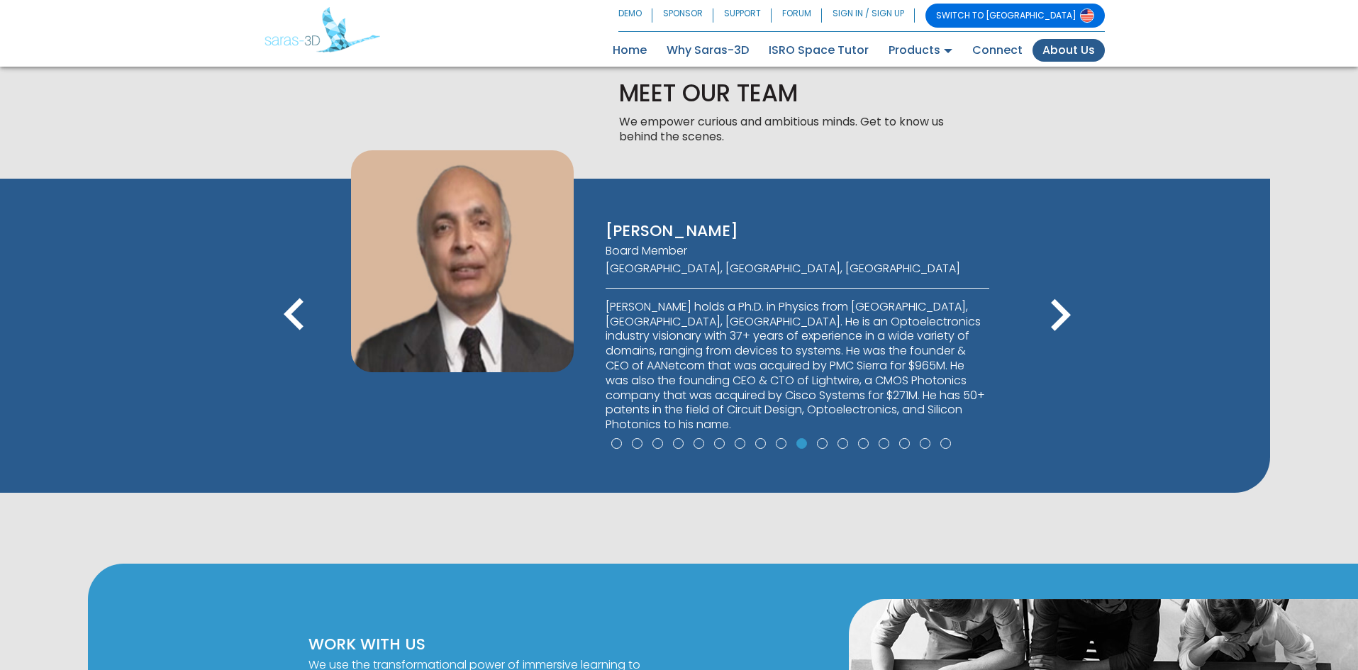
click at [1072, 297] on icon "keyboard_arrow_right" at bounding box center [1061, 316] width 64 height 64
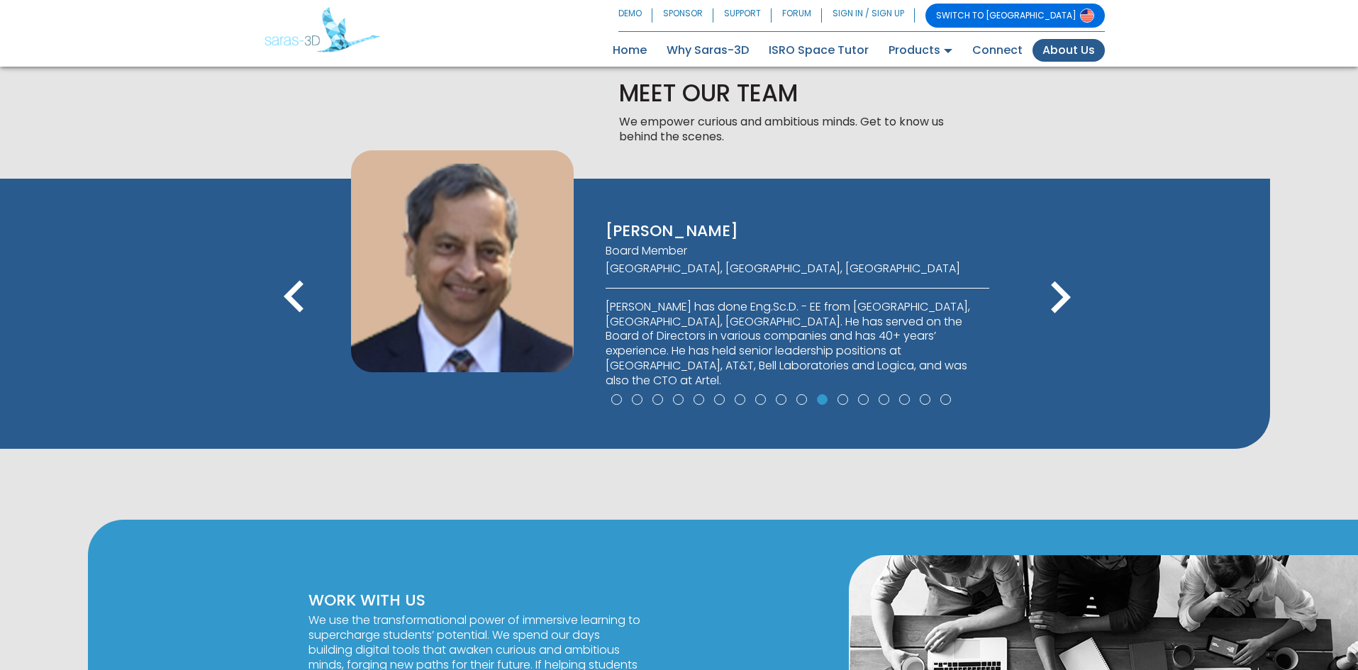
click at [1072, 297] on icon "keyboard_arrow_right" at bounding box center [1061, 298] width 64 height 64
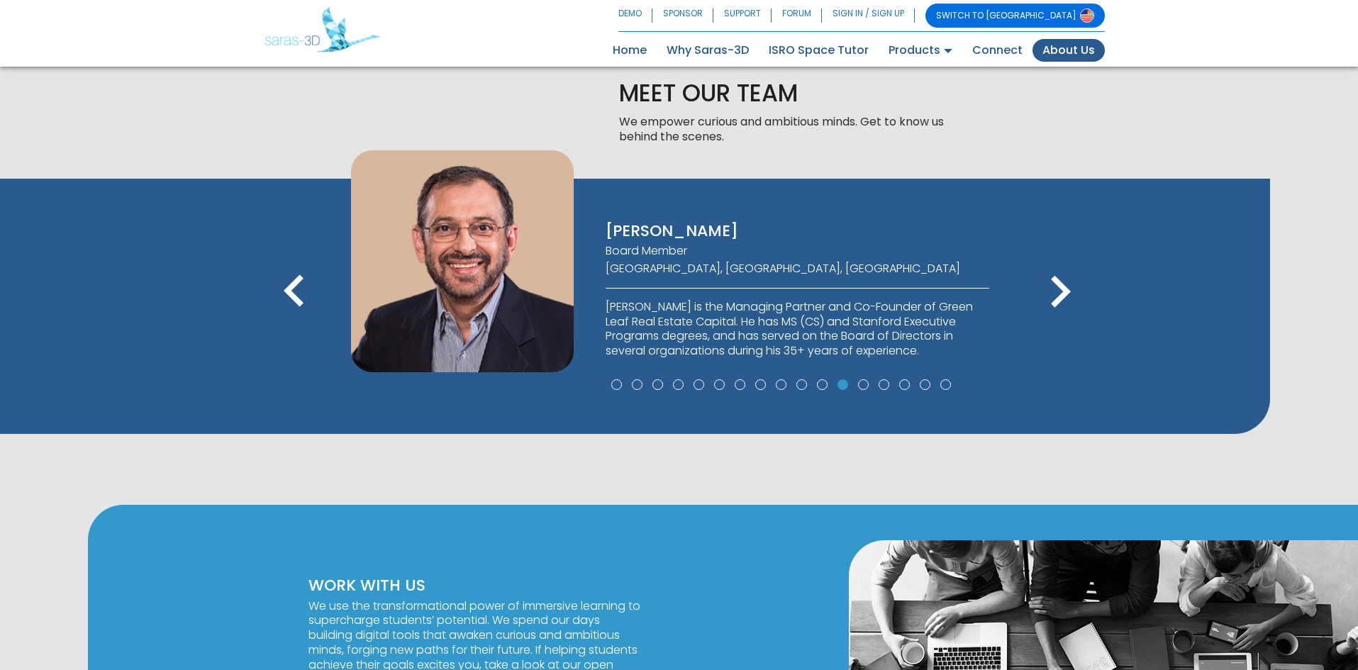
click at [1072, 297] on icon "keyboard_arrow_right" at bounding box center [1061, 292] width 64 height 64
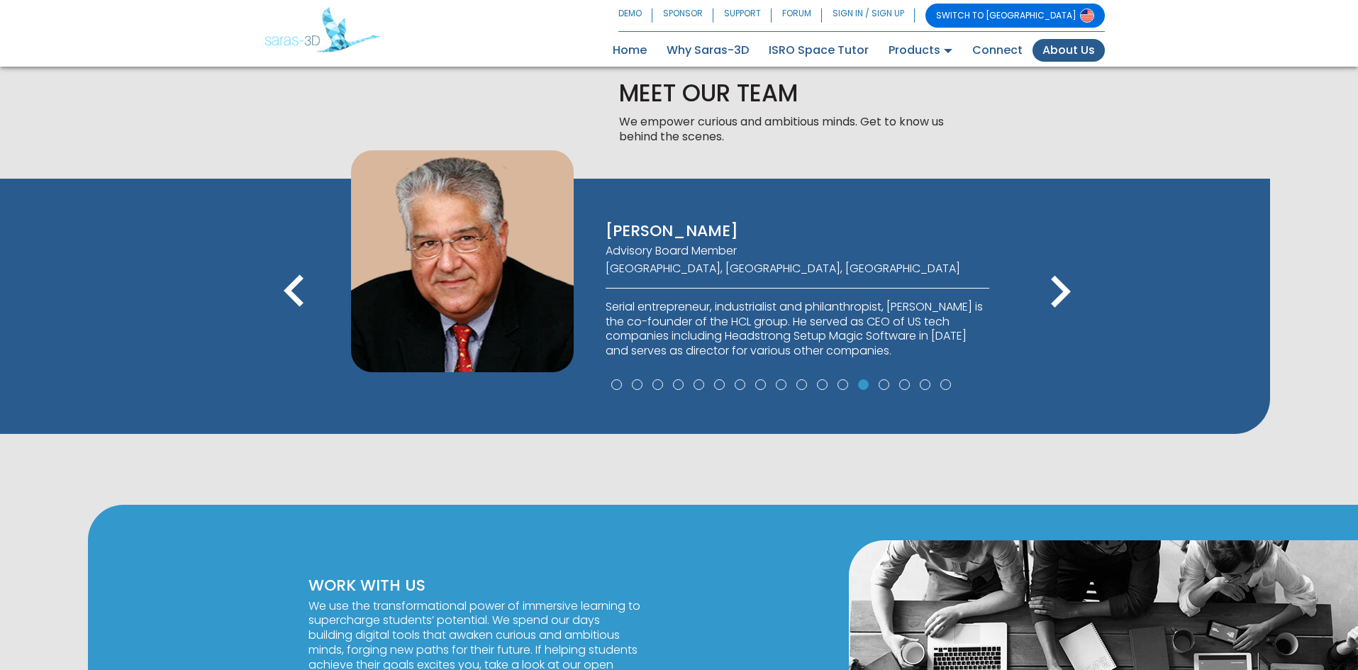
click at [1072, 297] on icon "keyboard_arrow_right" at bounding box center [1061, 292] width 64 height 64
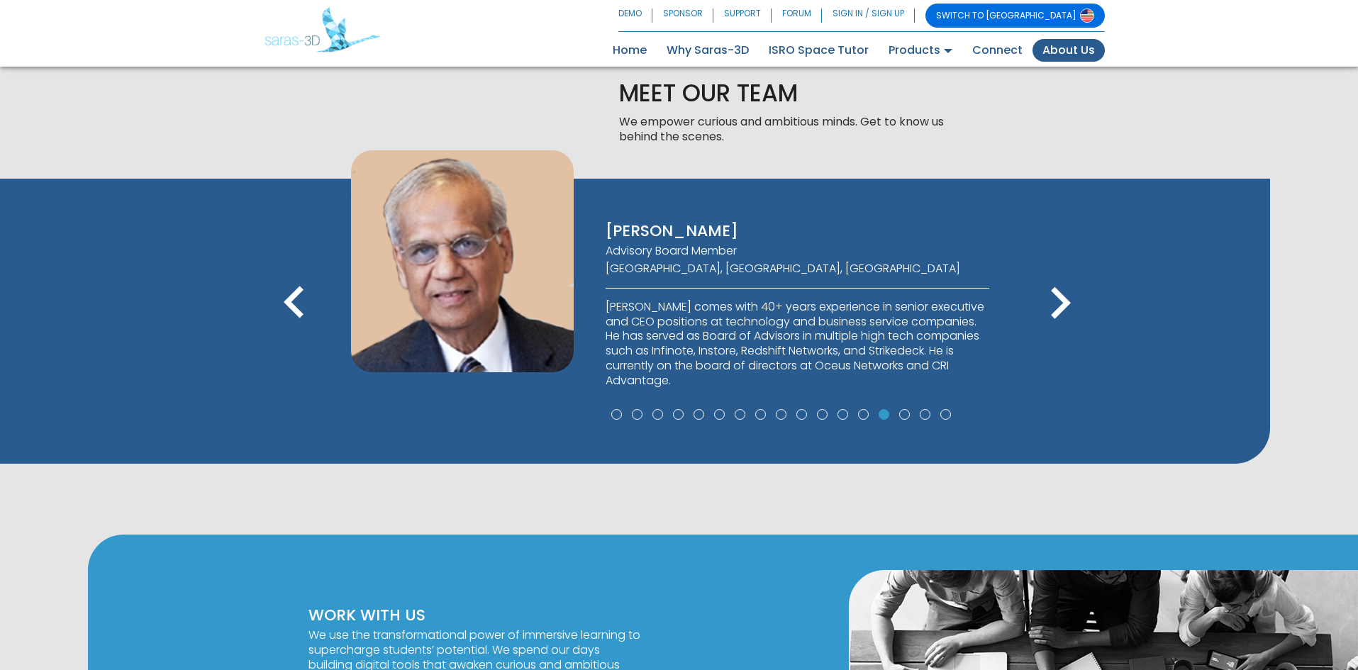
click at [1072, 297] on icon "keyboard_arrow_right" at bounding box center [1061, 304] width 64 height 64
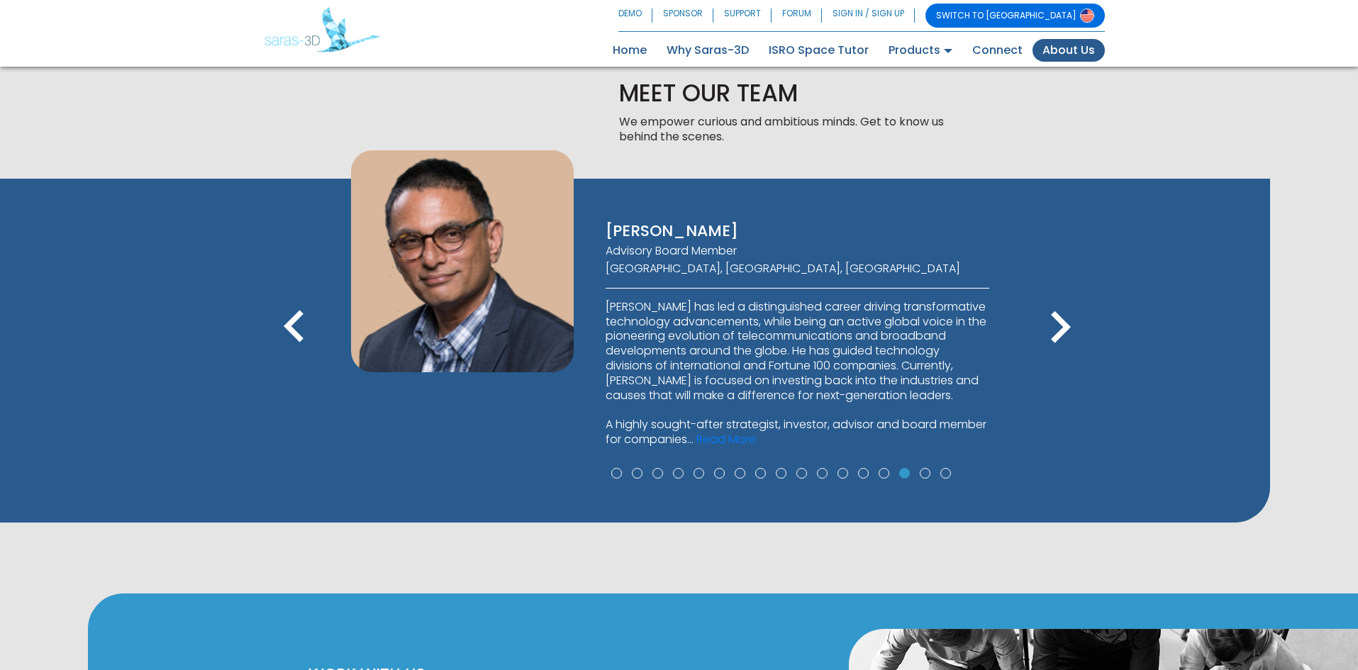
click at [1072, 297] on icon "keyboard_arrow_right" at bounding box center [1061, 328] width 64 height 64
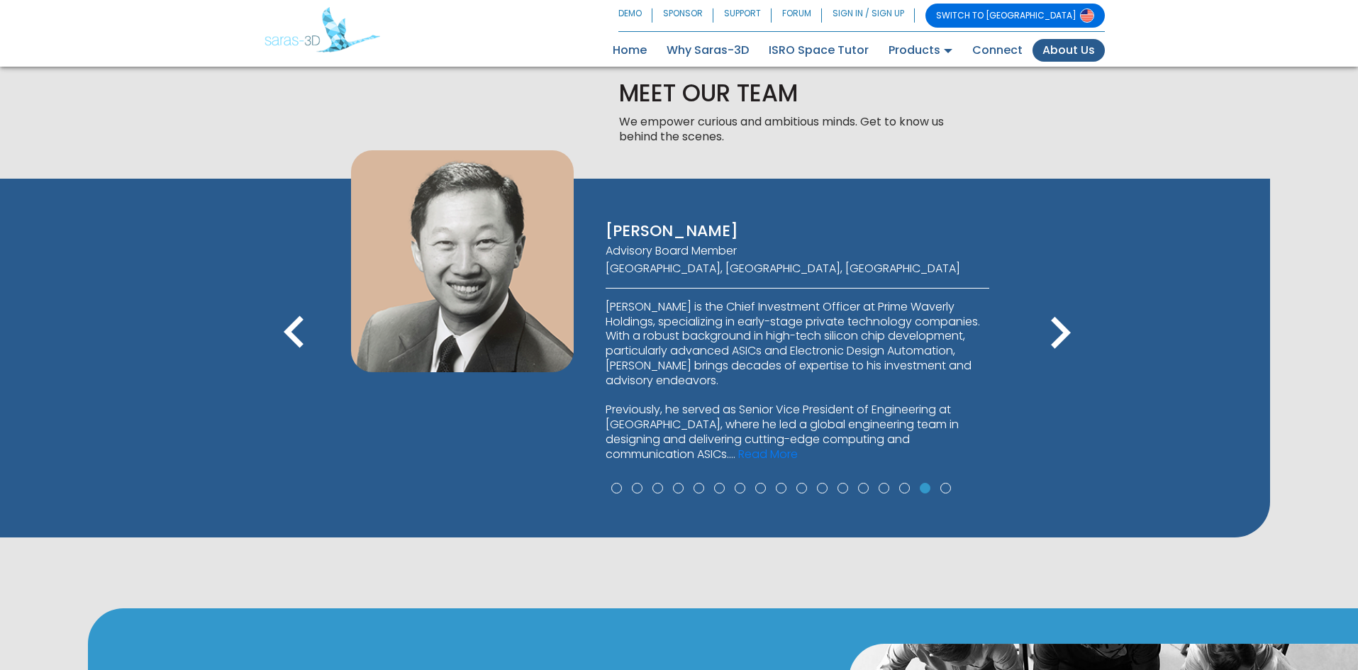
click at [1072, 297] on div "VIJAY ALBUQUERQUE CEO San Francisco Bay Area, CA, USA BIPIN DAMA Founder & CTO …" at bounding box center [635, 358] width 1270 height 359
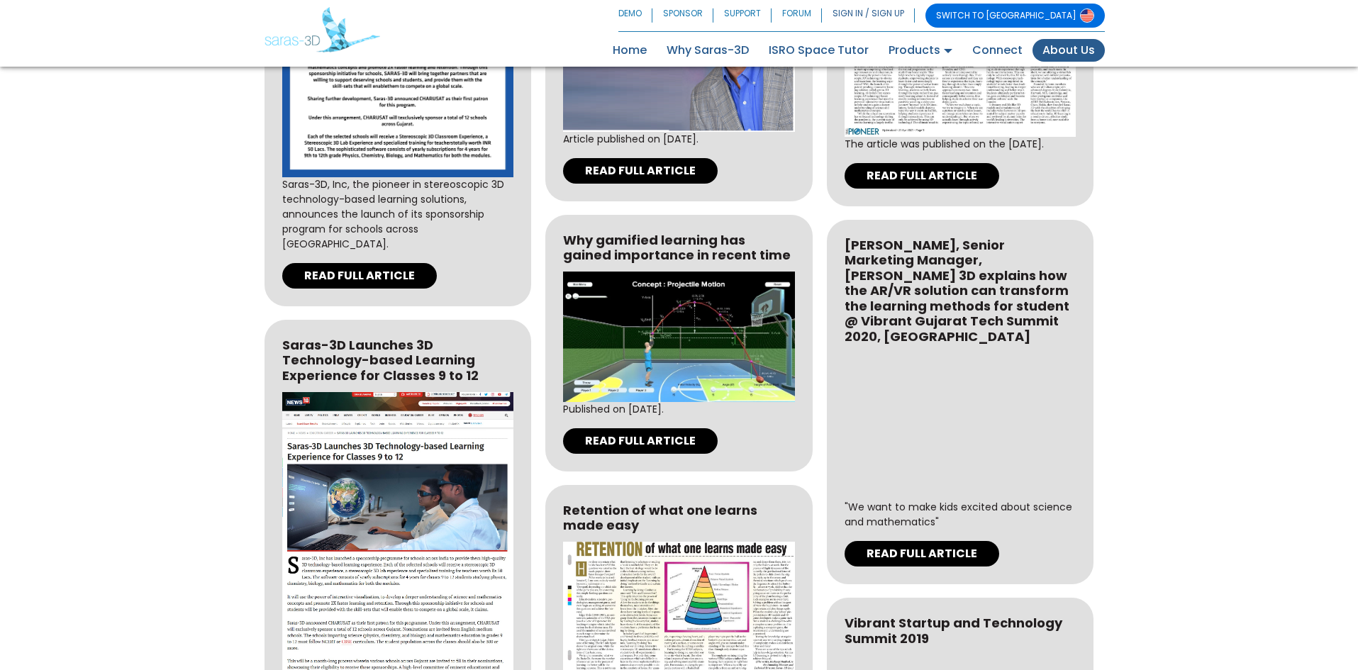
scroll to position [4028, 0]
